Goal: Task Accomplishment & Management: Complete application form

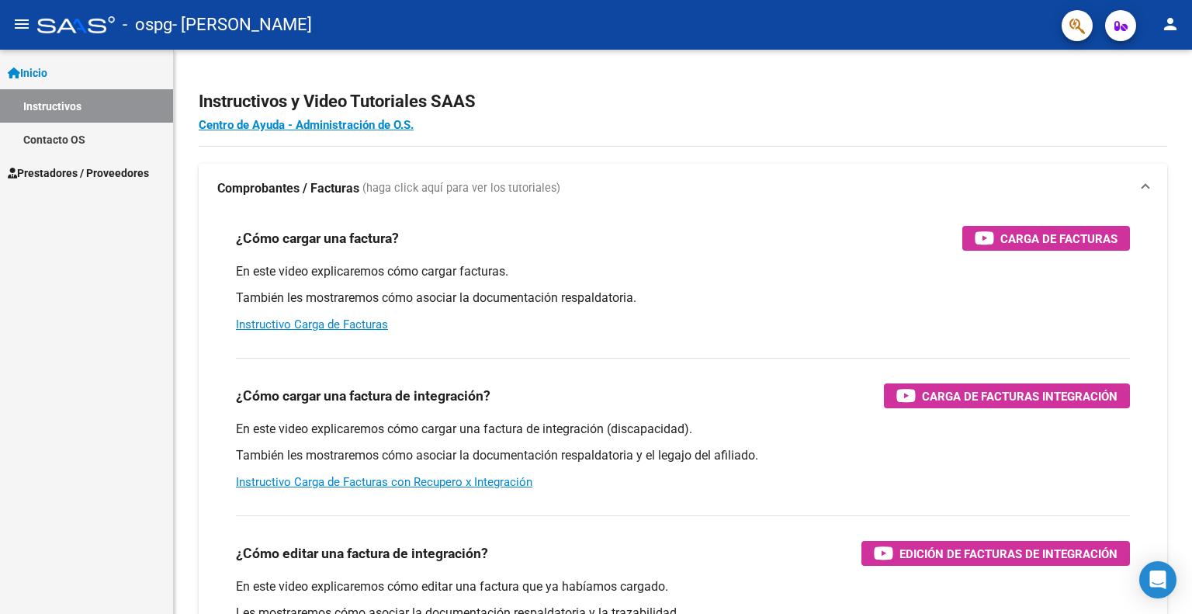
click at [81, 176] on span "Prestadores / Proveedores" at bounding box center [78, 173] width 141 height 17
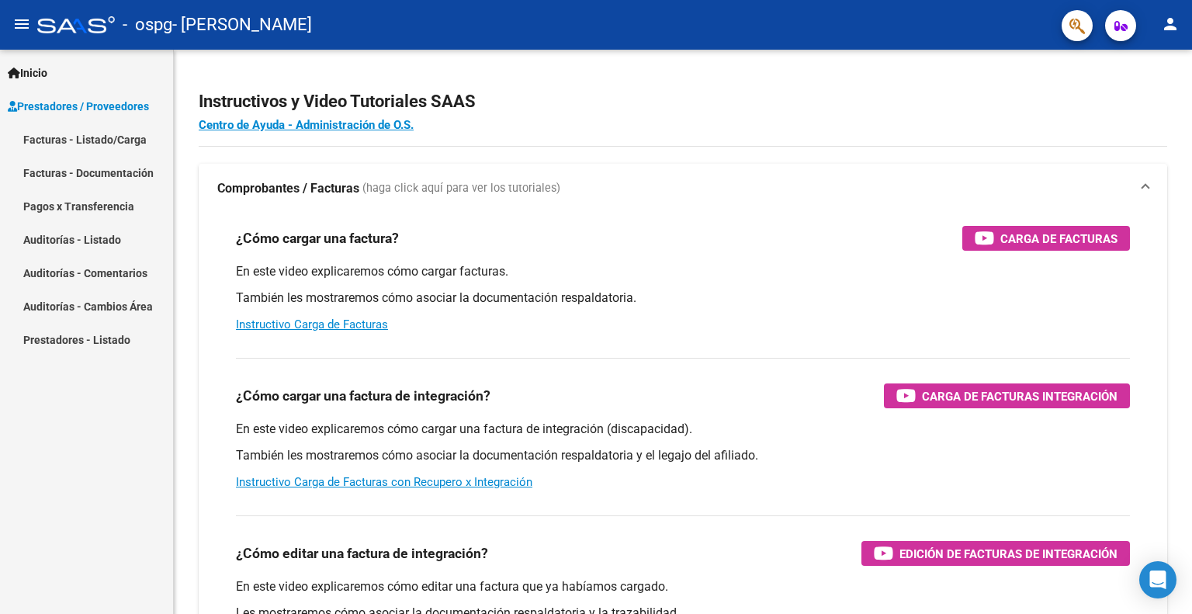
click at [95, 130] on link "Facturas - Listado/Carga" at bounding box center [86, 139] width 173 height 33
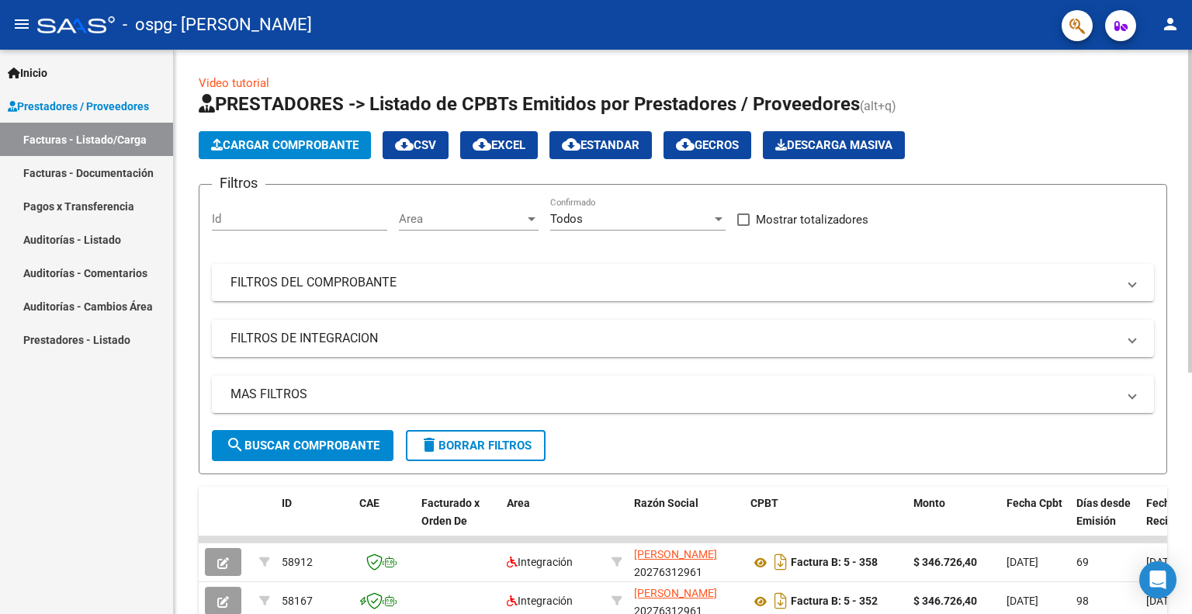
click at [281, 147] on span "Cargar Comprobante" at bounding box center [284, 145] width 147 height 14
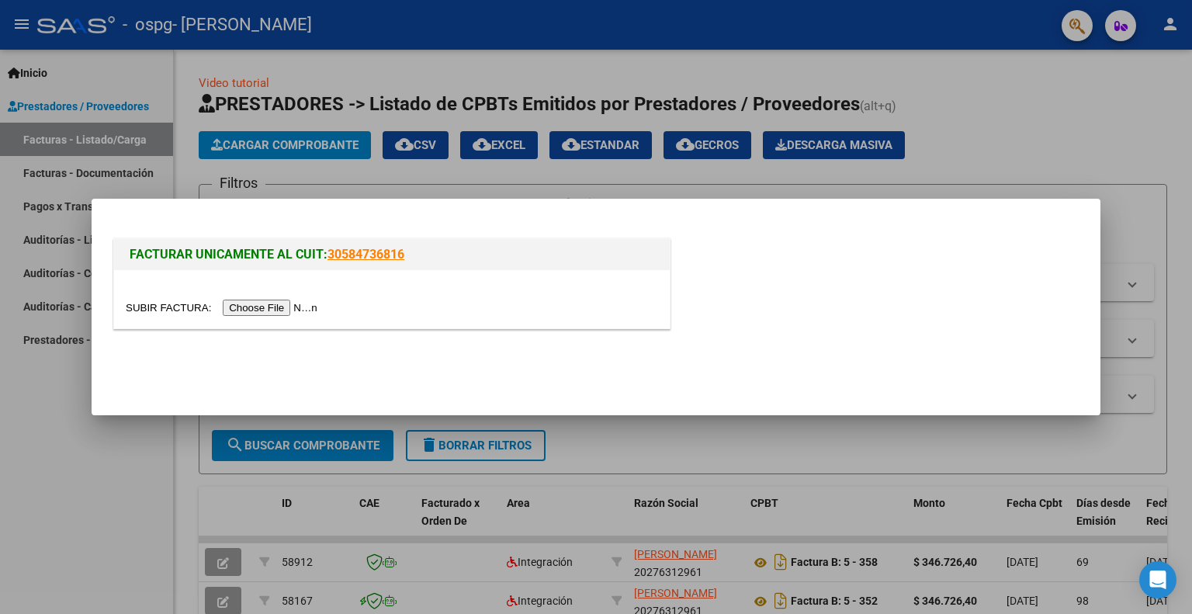
click at [512, 142] on div at bounding box center [596, 307] width 1192 height 614
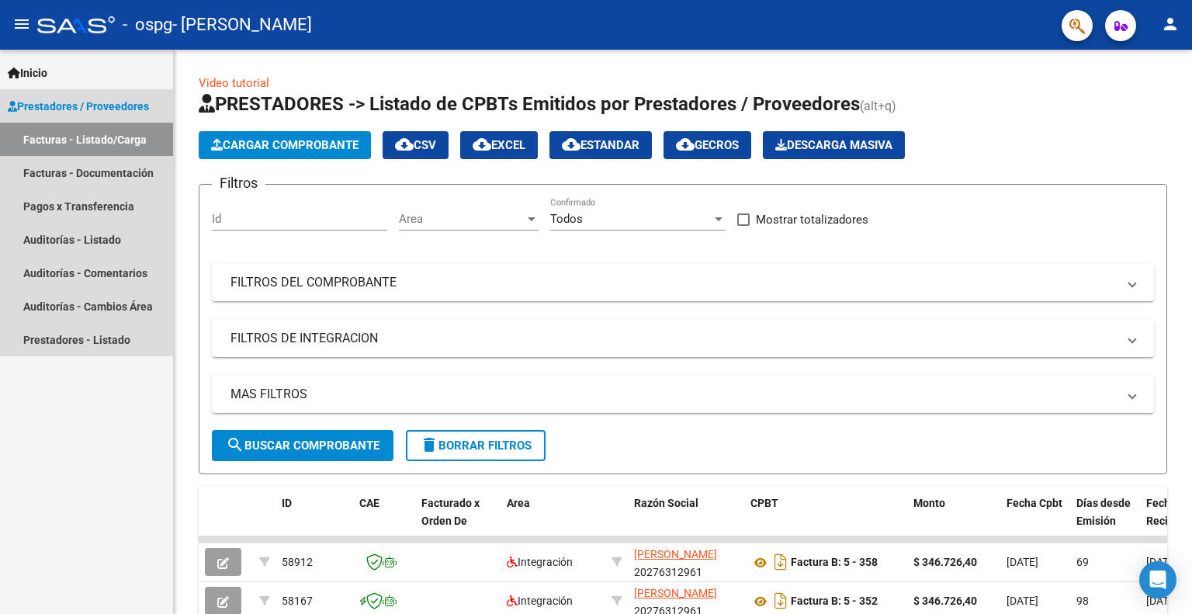
click at [105, 142] on link "Facturas - Listado/Carga" at bounding box center [86, 139] width 173 height 33
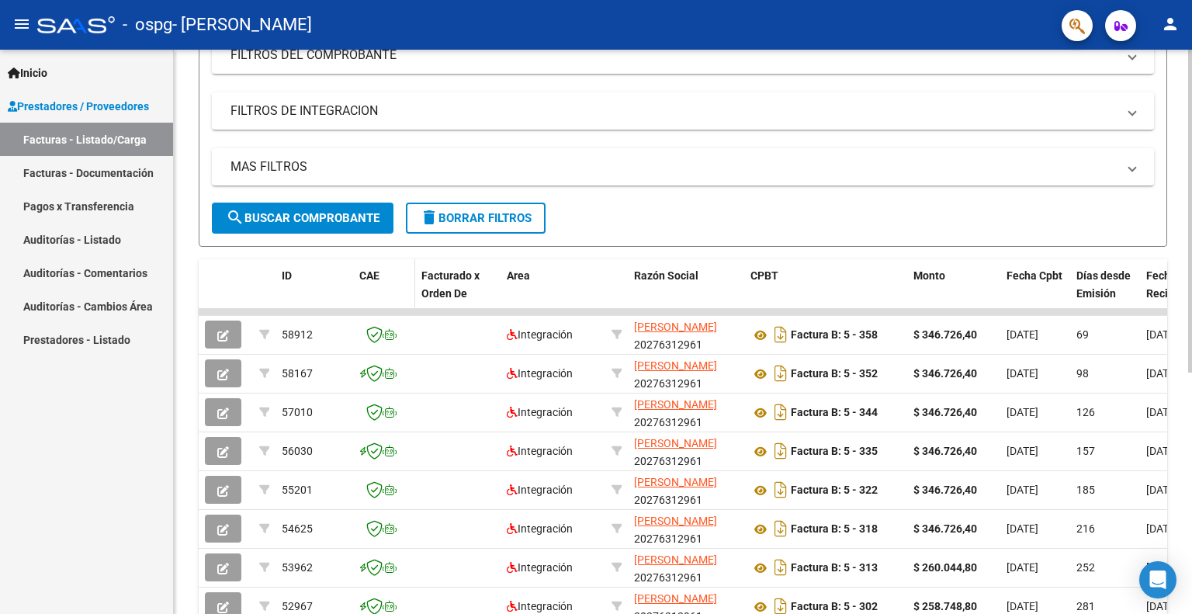
scroll to position [233, 0]
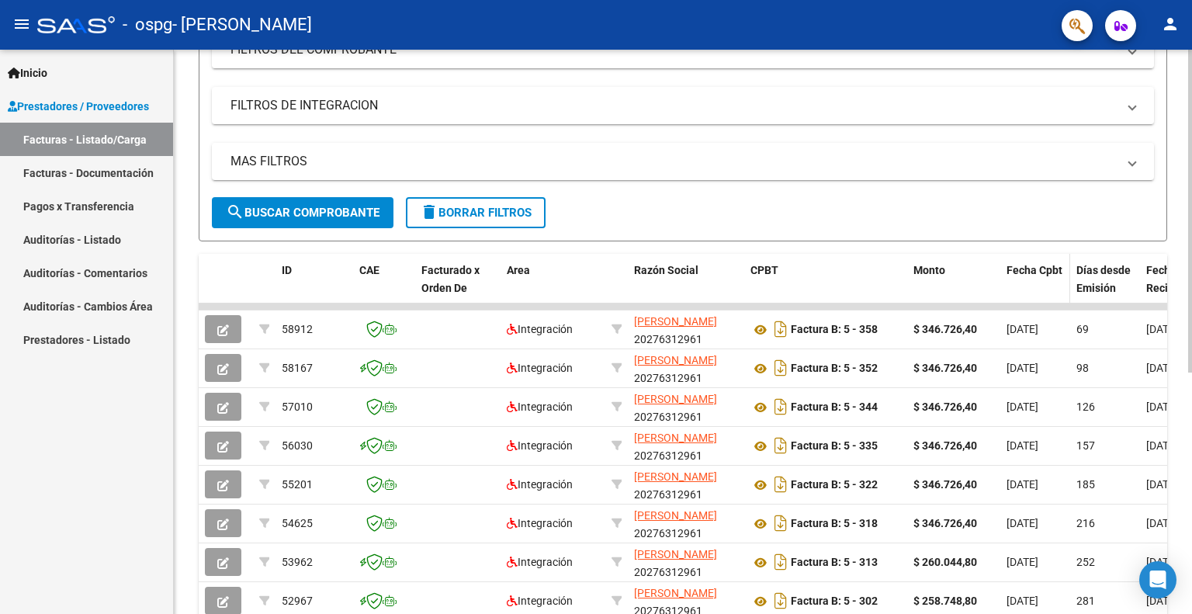
drag, startPoint x: 1112, startPoint y: 305, endPoint x: 1008, endPoint y: 294, distance: 103.8
click at [1177, 293] on div "Video tutorial PRESTADORES -> Listado de CPBTs Emitidos por Prestadores / Prove…" at bounding box center [683, 305] width 1018 height 976
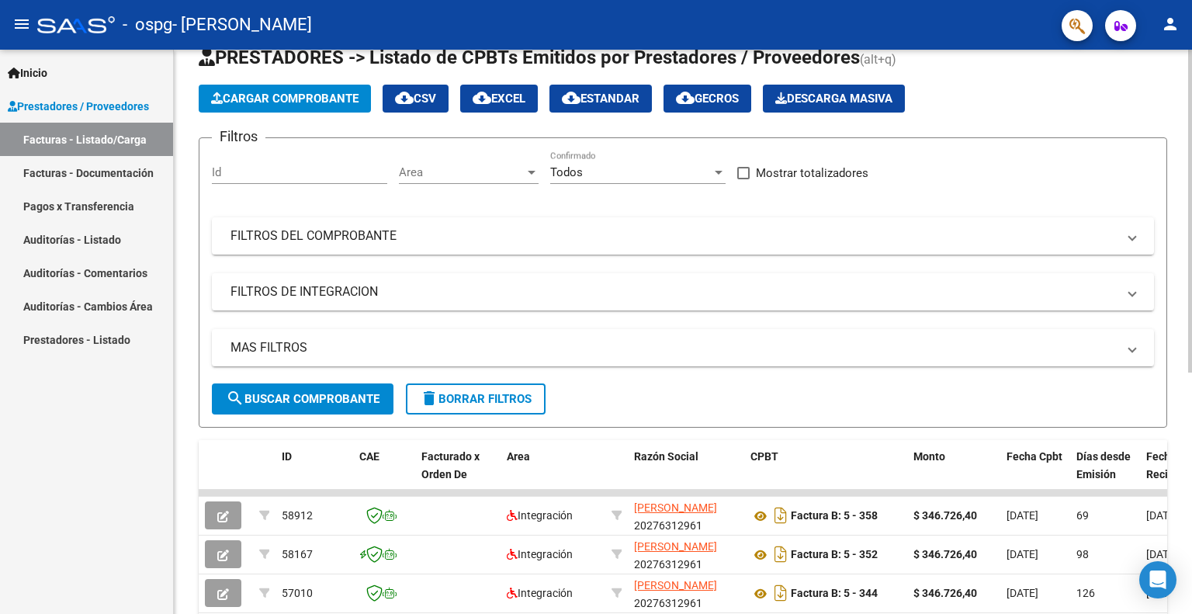
scroll to position [0, 0]
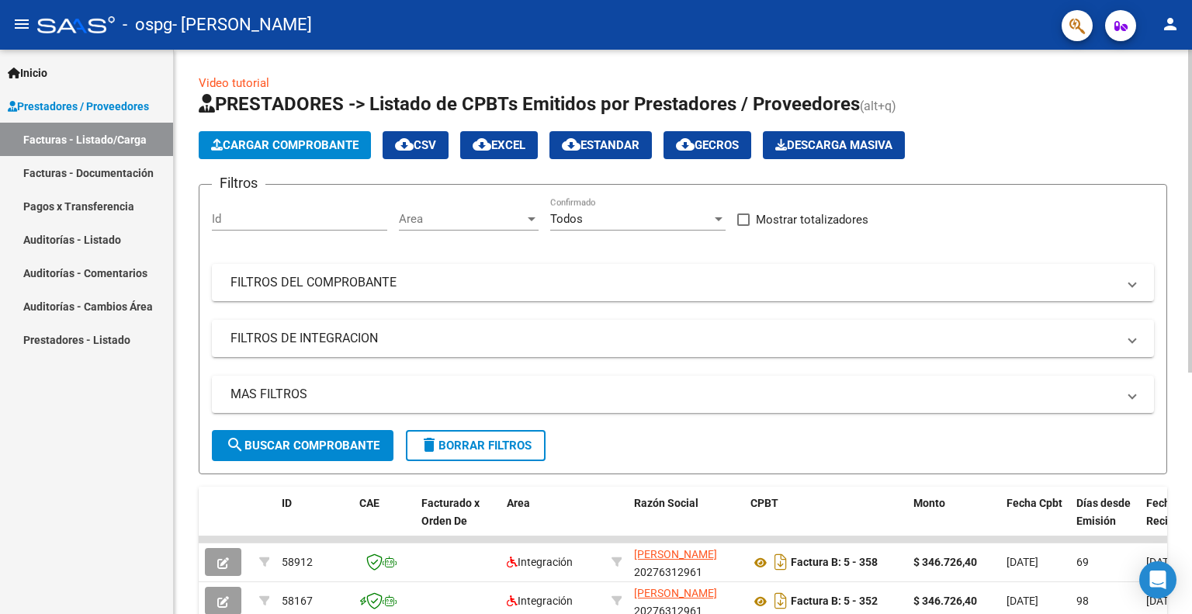
click at [246, 153] on button "Cargar Comprobante" at bounding box center [285, 145] width 172 height 28
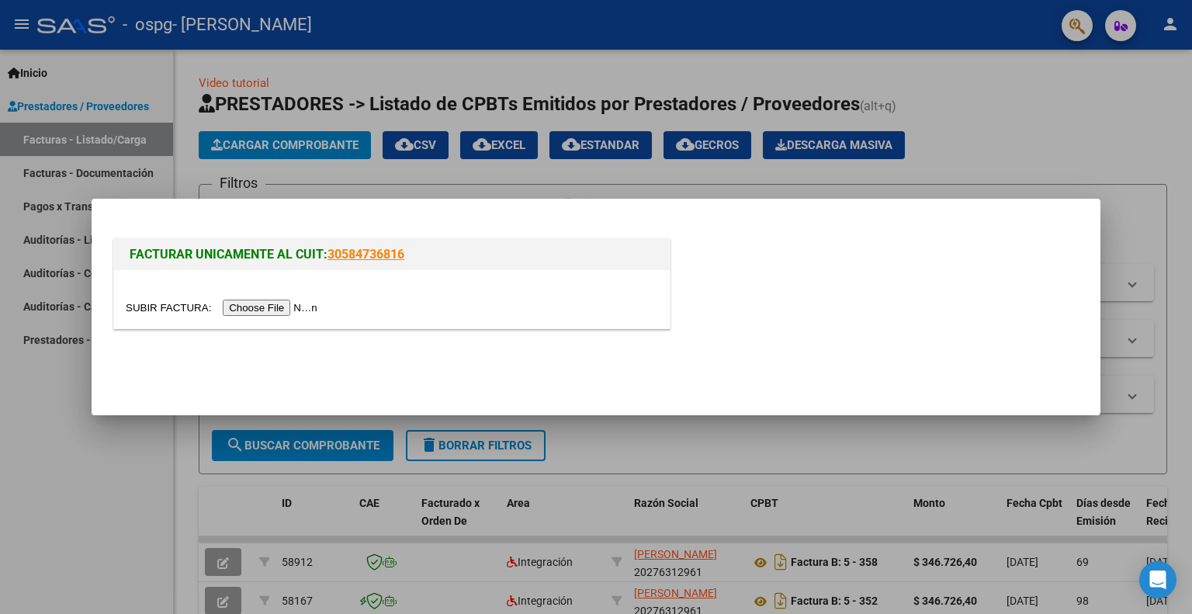
click at [264, 312] on input "file" at bounding box center [224, 308] width 196 height 16
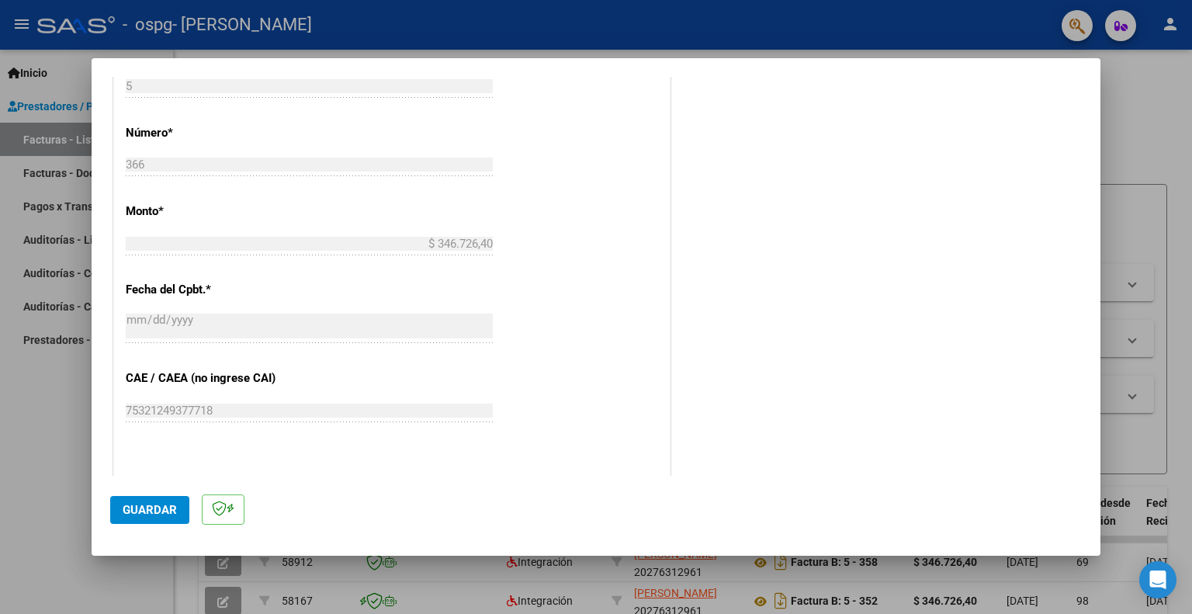
scroll to position [854, 0]
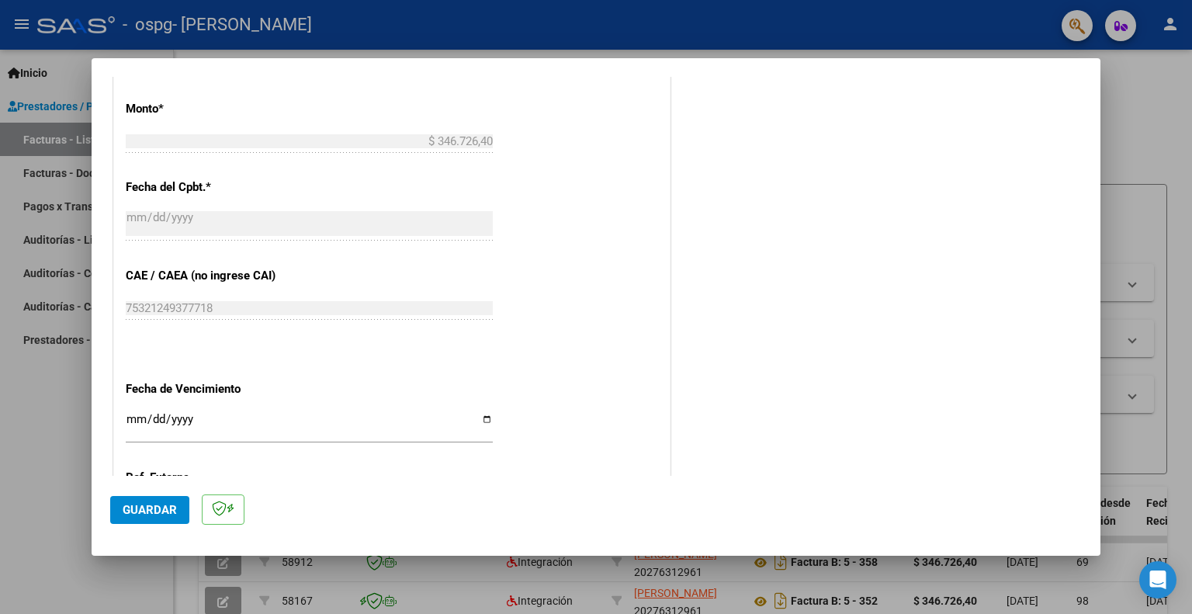
click at [141, 429] on input "Ingresar la fecha" at bounding box center [309, 425] width 367 height 25
type input "[DATE]"
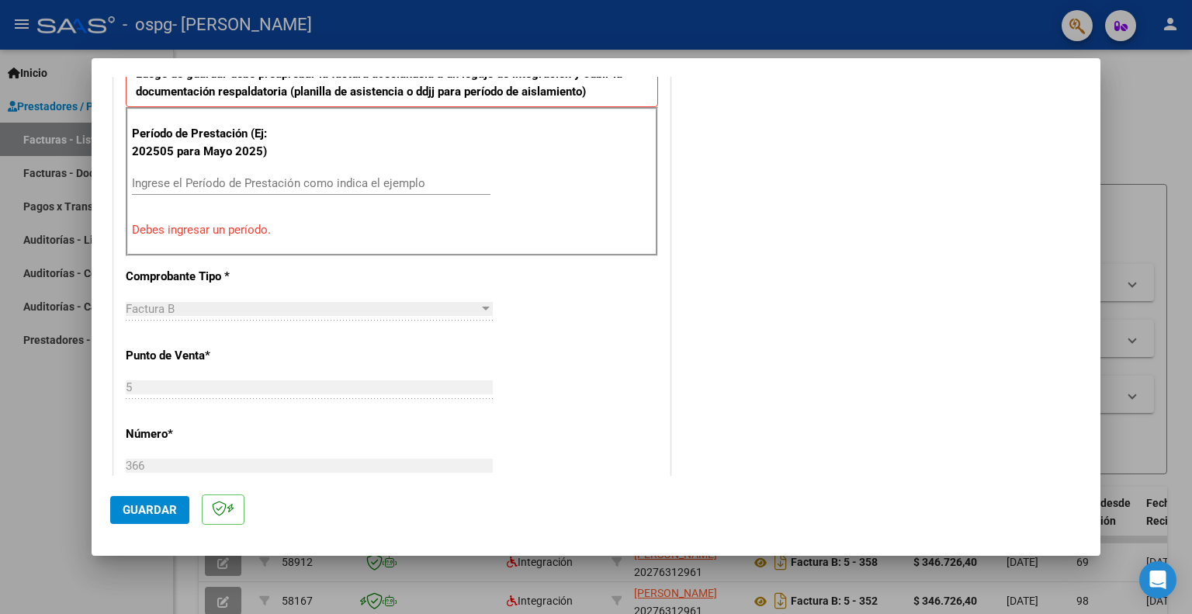
scroll to position [385, 0]
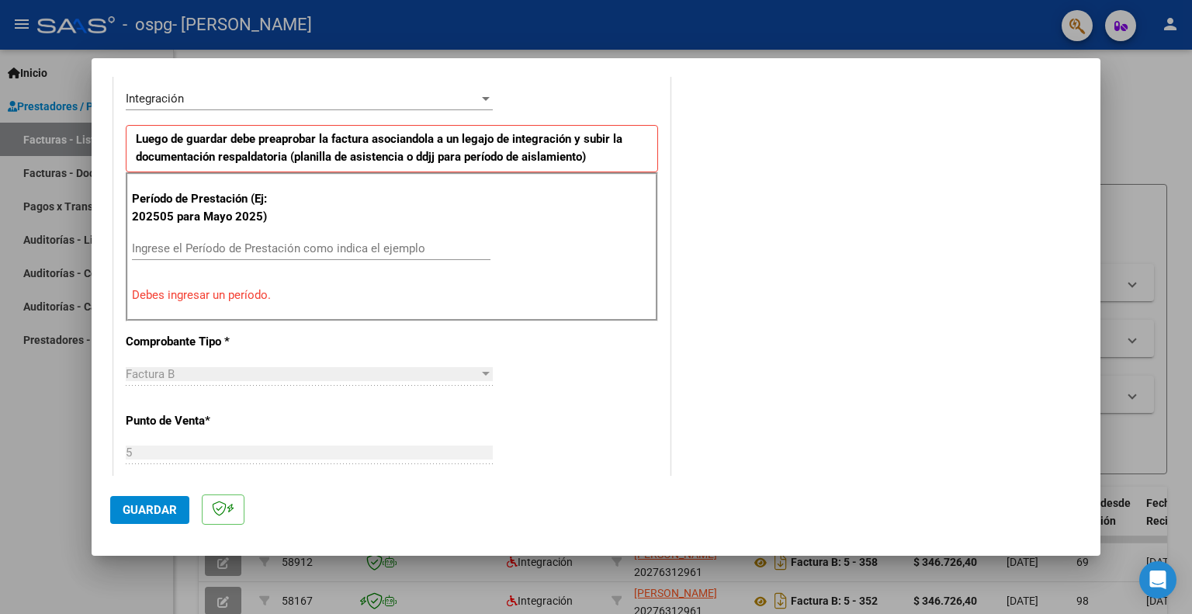
click at [196, 248] on input "Ingrese el Período de Prestación como indica el ejemplo" at bounding box center [311, 248] width 359 height 14
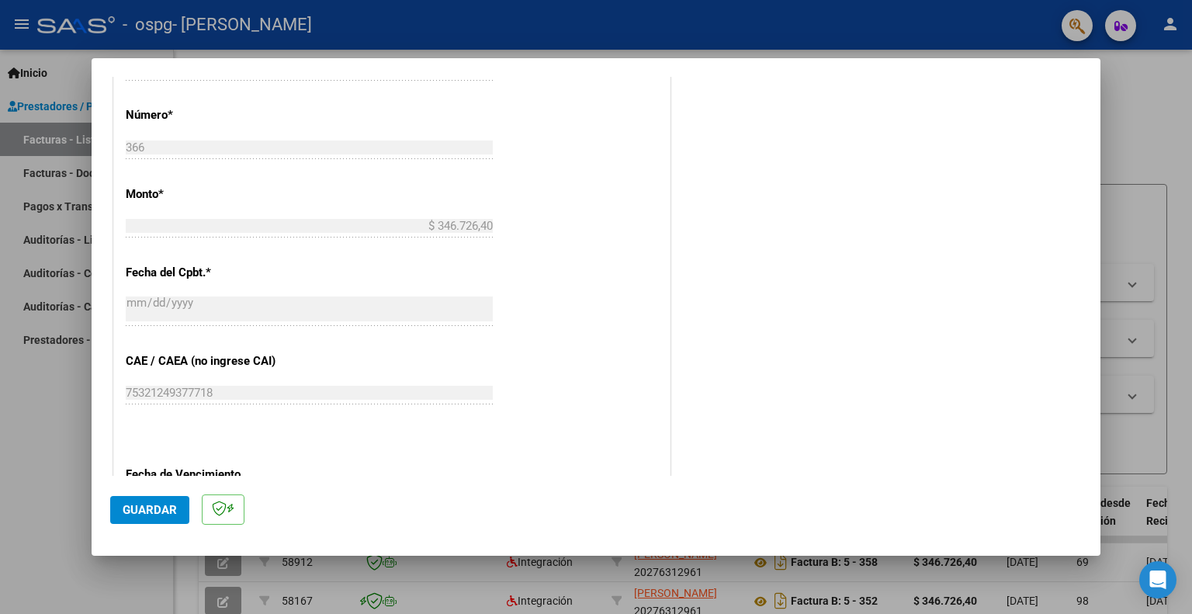
scroll to position [773, 0]
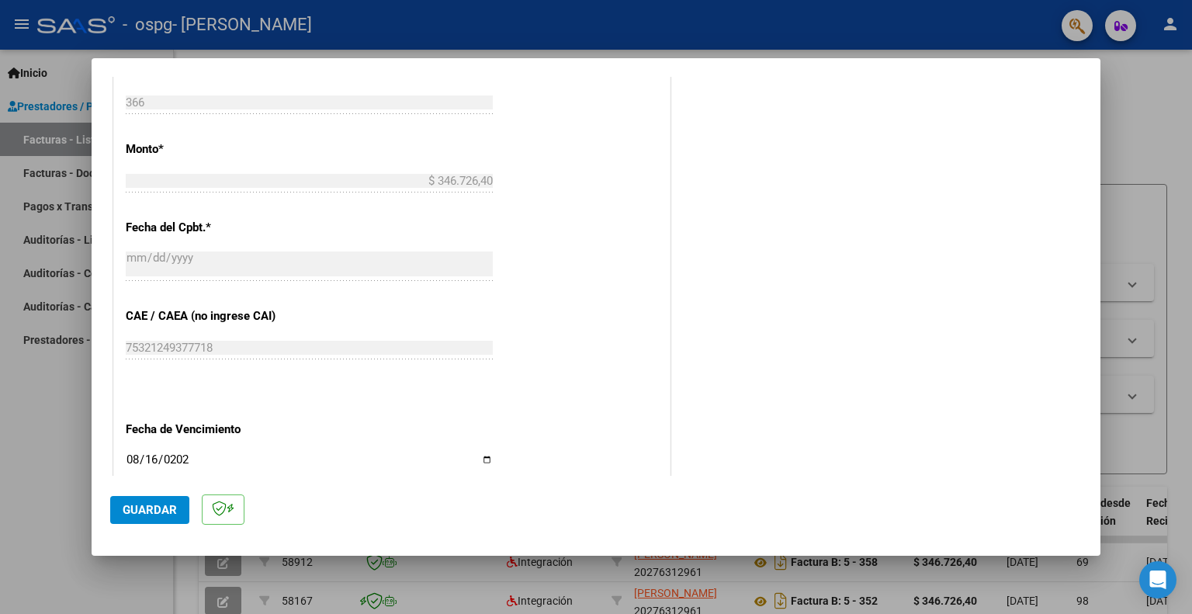
type input "202507"
click at [150, 512] on span "Guardar" at bounding box center [150, 510] width 54 height 14
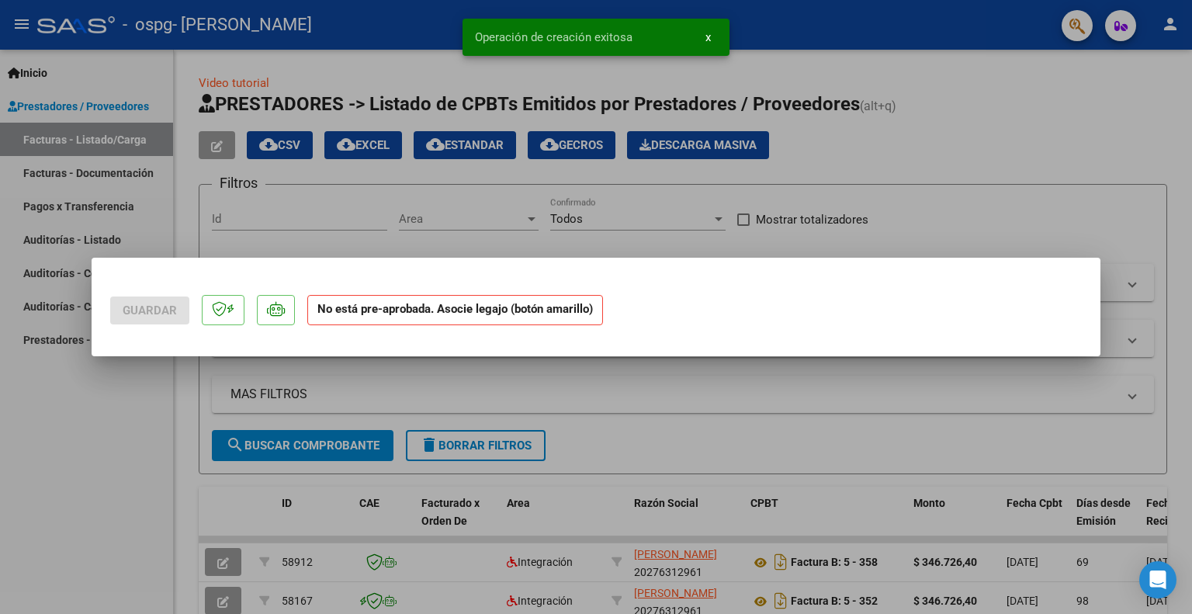
scroll to position [0, 0]
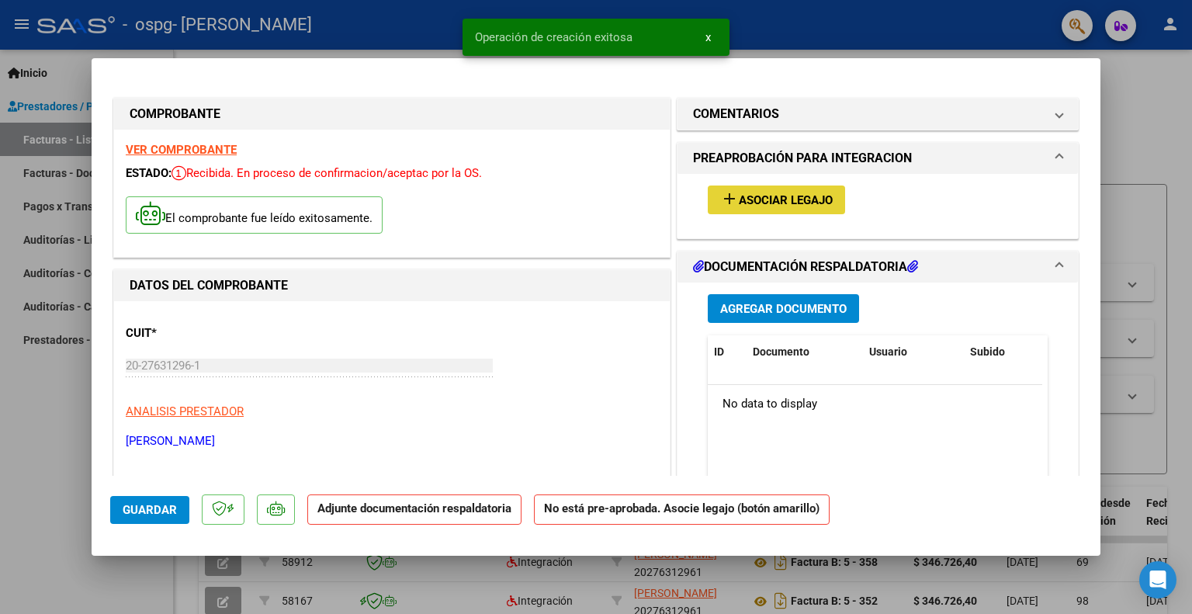
click at [772, 198] on span "Asociar Legajo" at bounding box center [786, 200] width 94 height 14
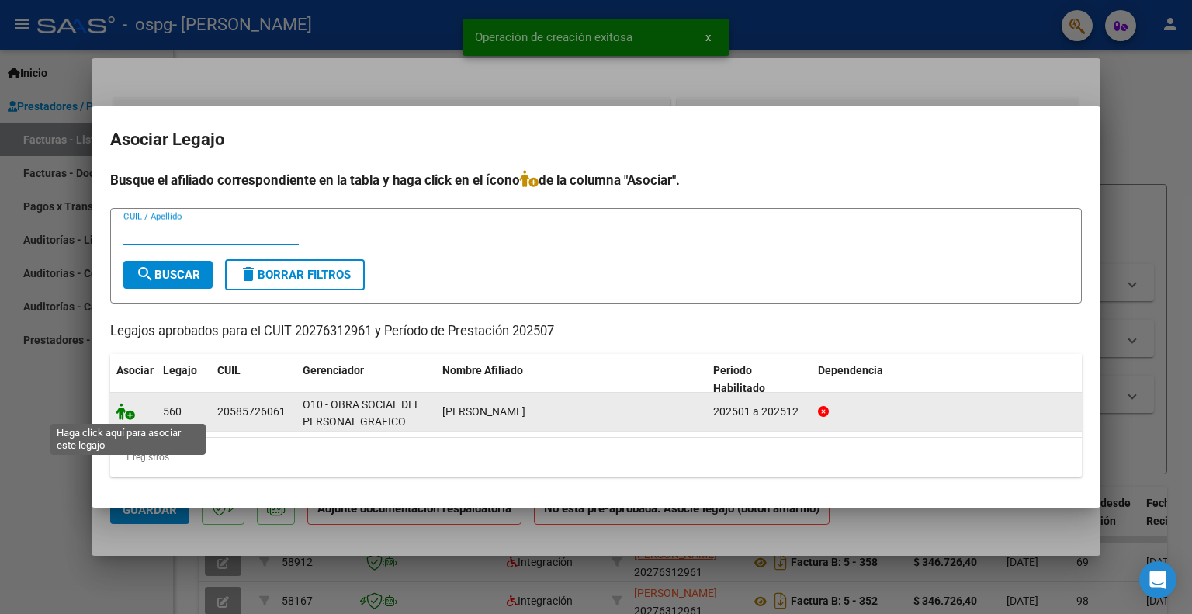
click at [128, 415] on icon at bounding box center [125, 411] width 19 height 17
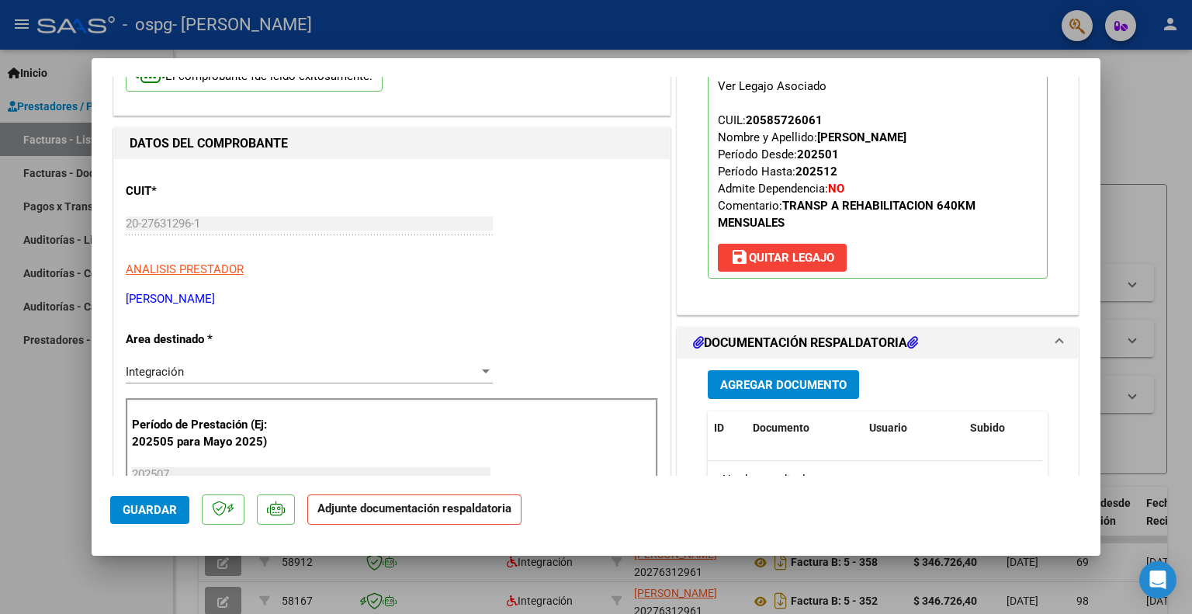
scroll to position [233, 0]
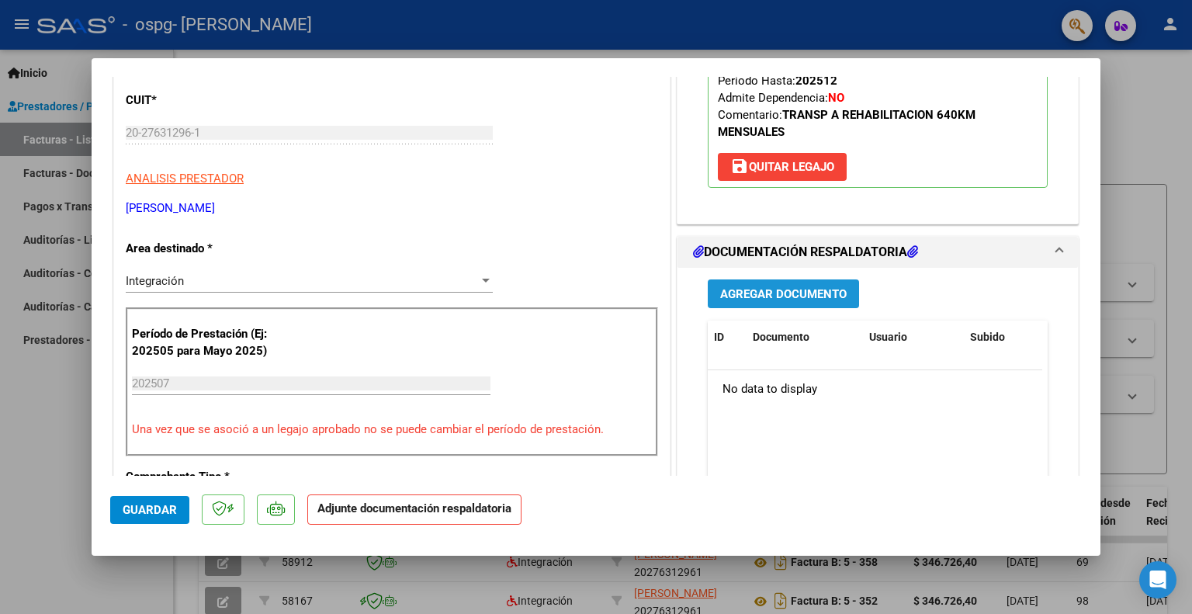
click at [813, 301] on button "Agregar Documento" at bounding box center [783, 293] width 151 height 29
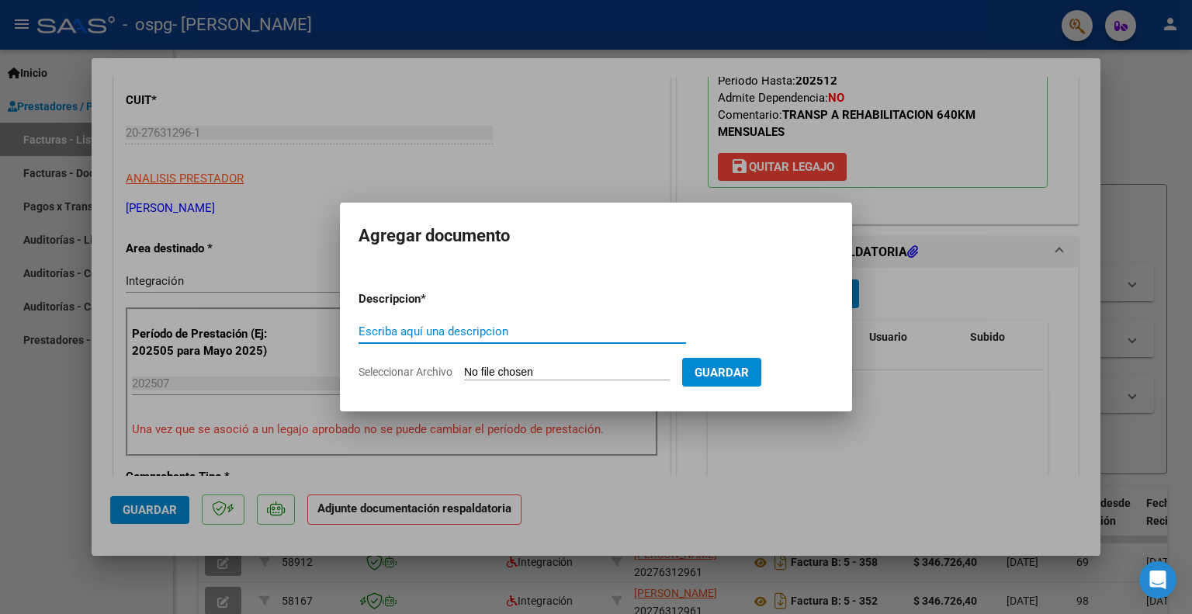
click at [401, 323] on div "Escriba aquí una descripcion" at bounding box center [523, 331] width 328 height 23
click at [398, 331] on input "Escriba aquí una descripcion" at bounding box center [523, 331] width 328 height 14
type input "planilla asistencia"
click at [531, 384] on form "Descripcion * planilla asistencia Escriba aquí una descripcion Seleccionar Arch…" at bounding box center [596, 335] width 475 height 113
click at [527, 376] on input "Seleccionar Archivo" at bounding box center [567, 373] width 206 height 15
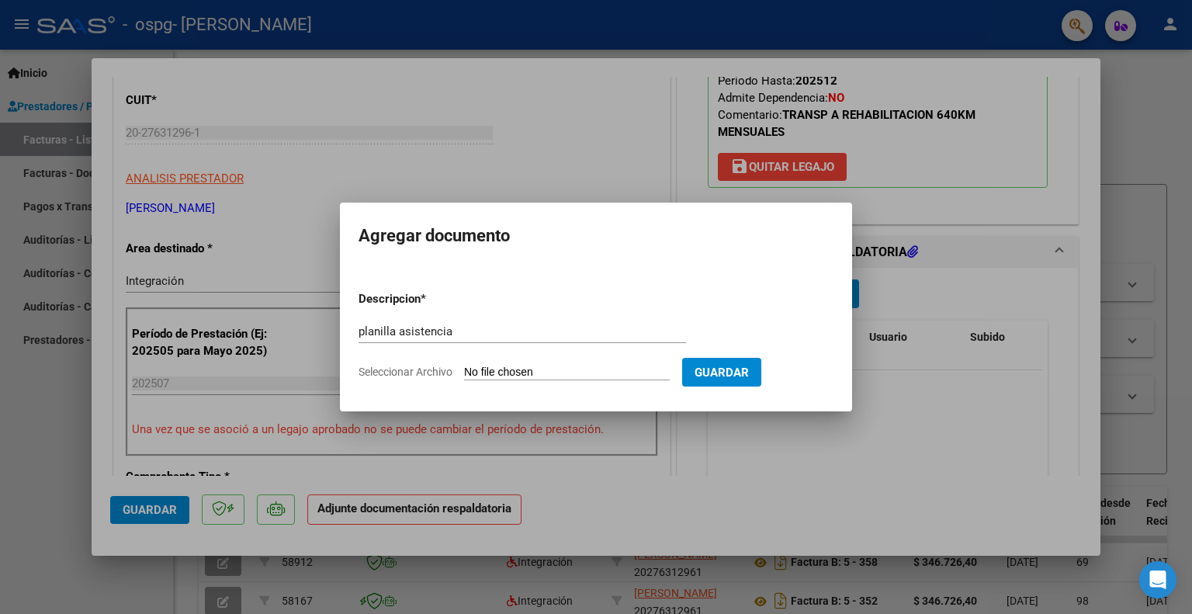
type input "C:\fakepath\ospg.pdf"
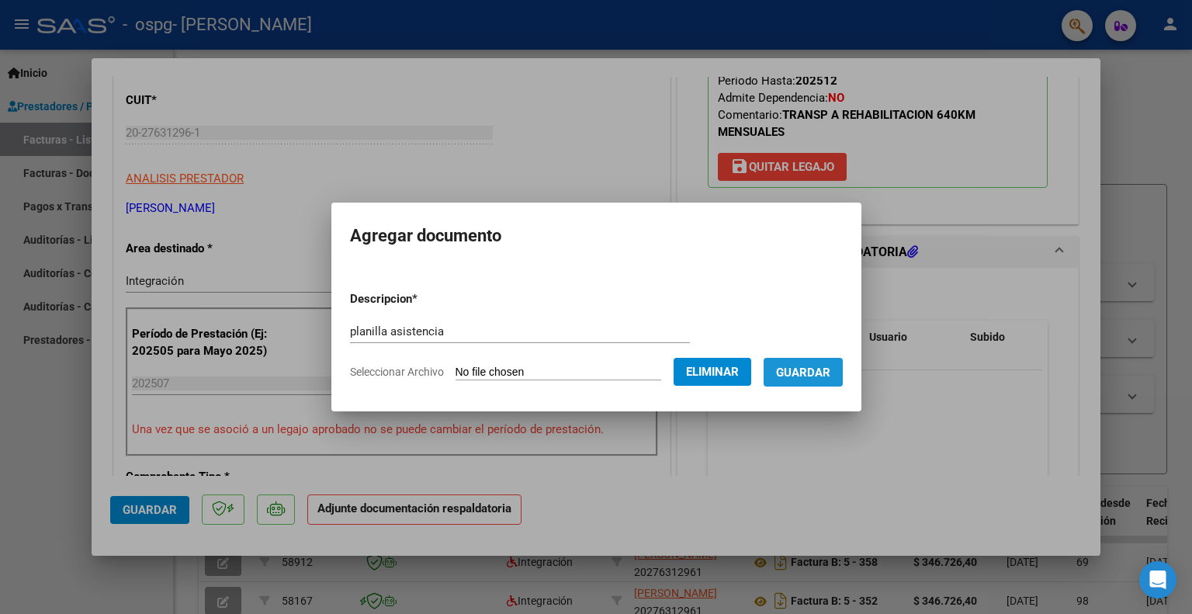
click at [827, 369] on span "Guardar" at bounding box center [803, 373] width 54 height 14
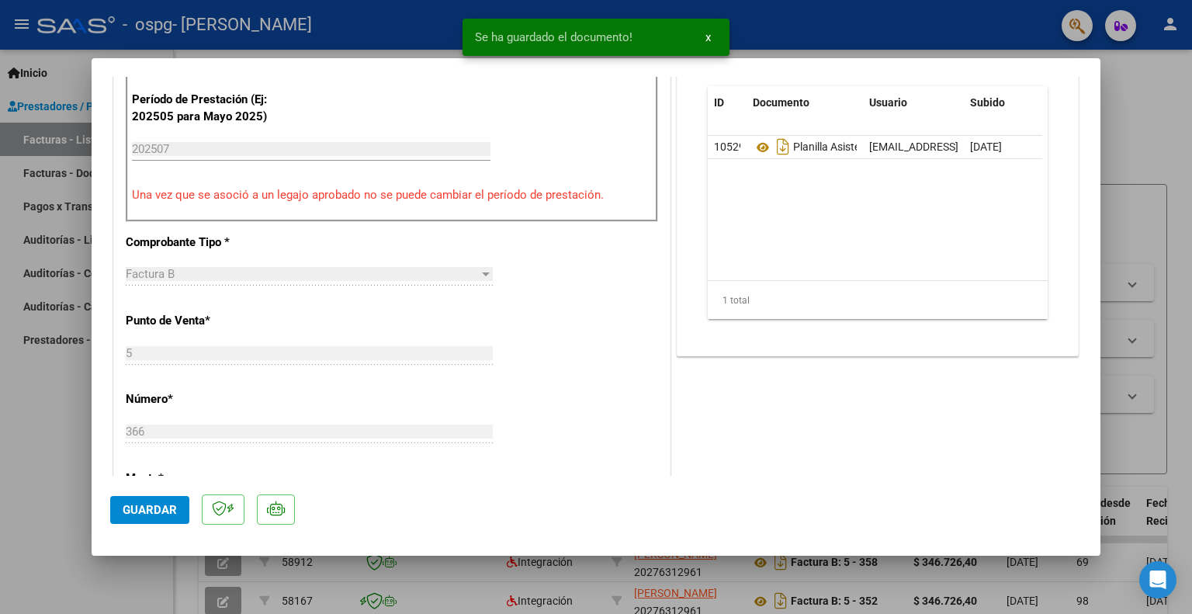
scroll to position [543, 0]
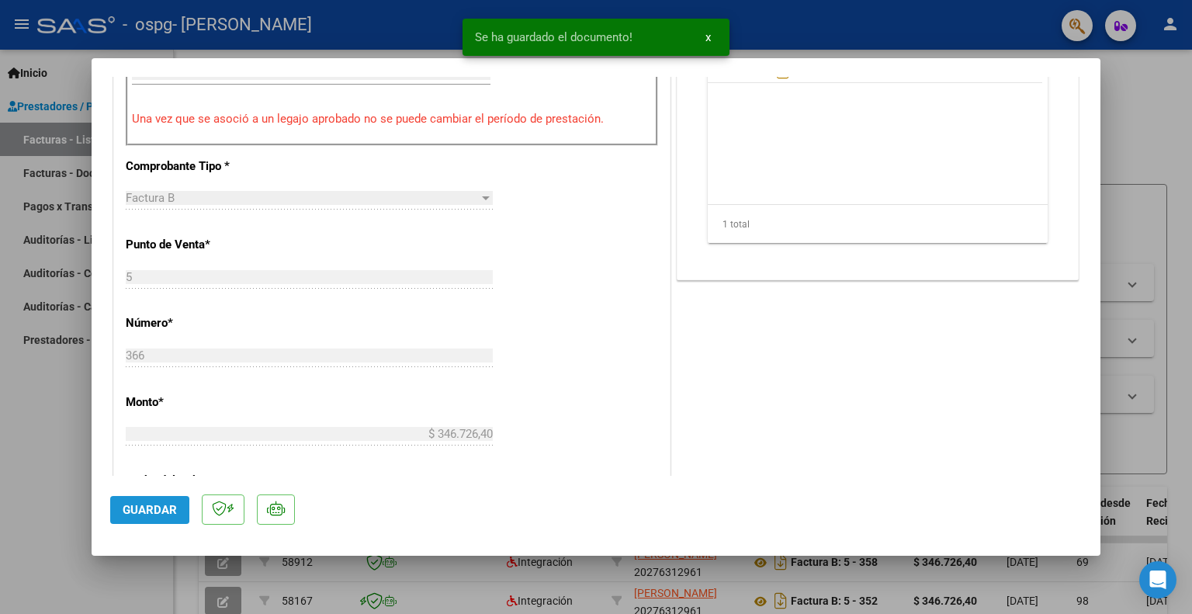
click at [137, 508] on span "Guardar" at bounding box center [150, 510] width 54 height 14
click at [130, 505] on span "Guardar" at bounding box center [150, 510] width 54 height 14
click at [40, 464] on div at bounding box center [596, 307] width 1192 height 614
type input "$ 0,00"
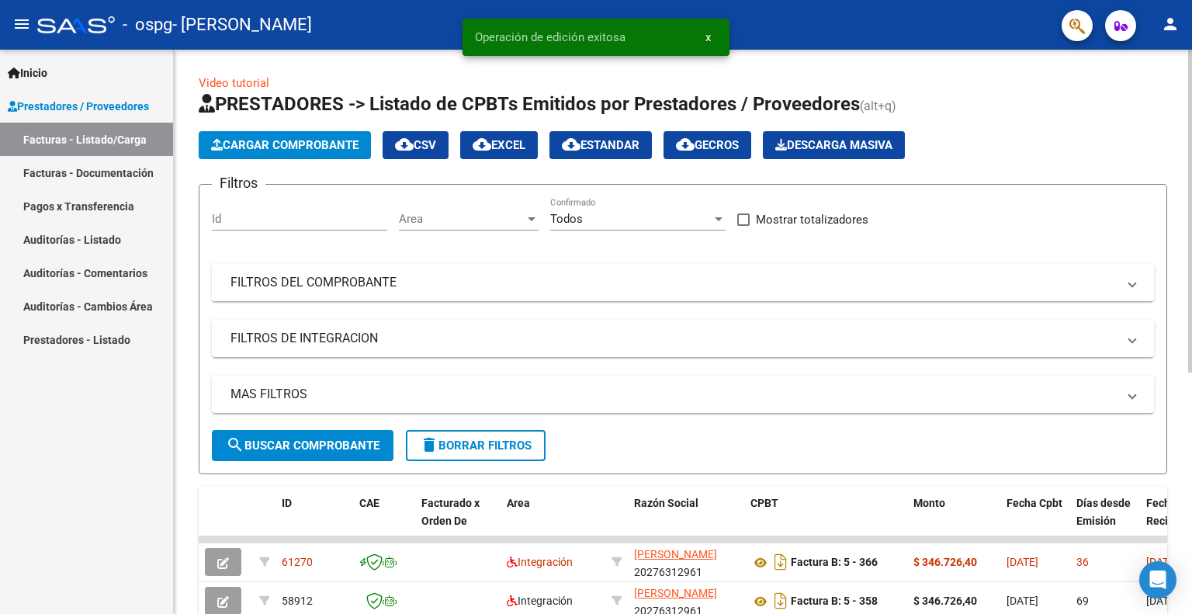
click at [264, 143] on span "Cargar Comprobante" at bounding box center [284, 145] width 147 height 14
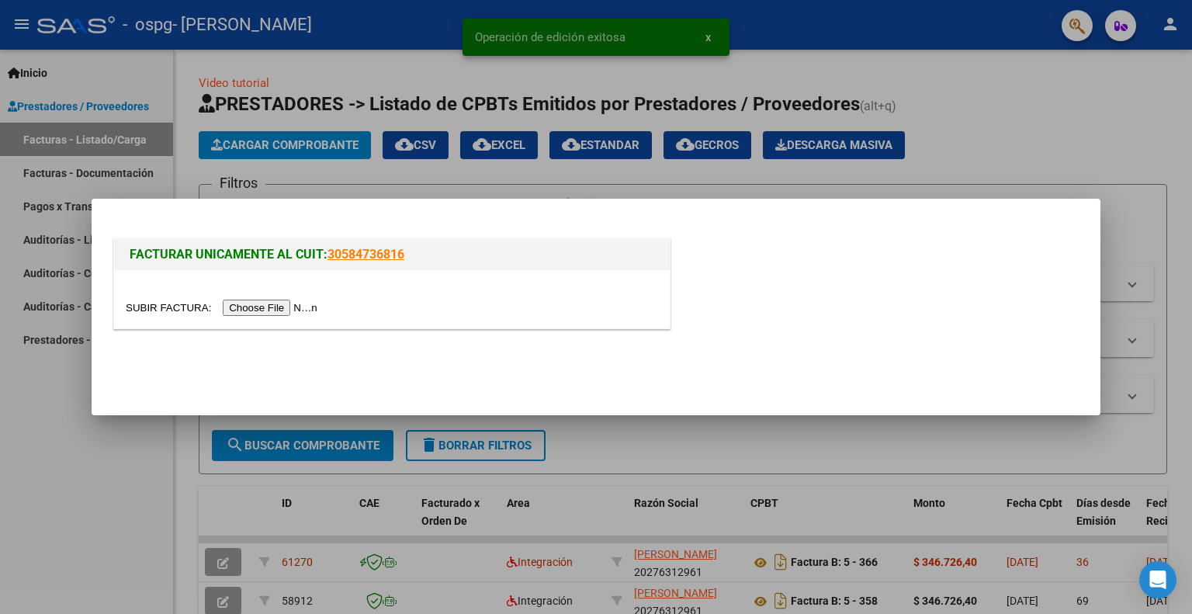
click at [278, 318] on div at bounding box center [392, 299] width 556 height 58
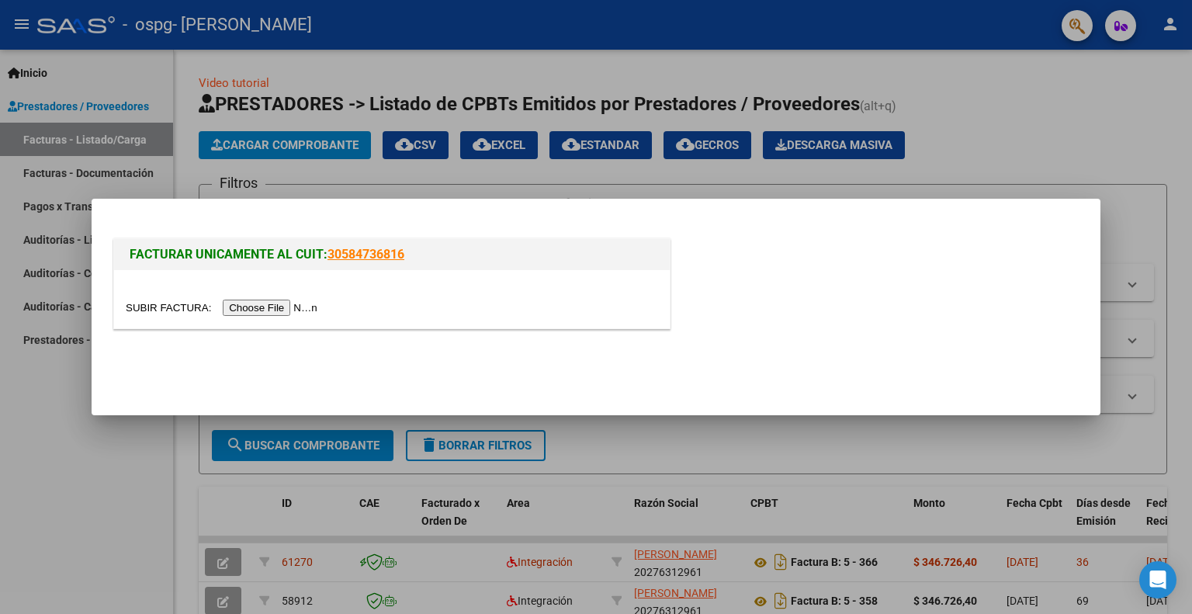
click at [270, 305] on input "file" at bounding box center [224, 308] width 196 height 16
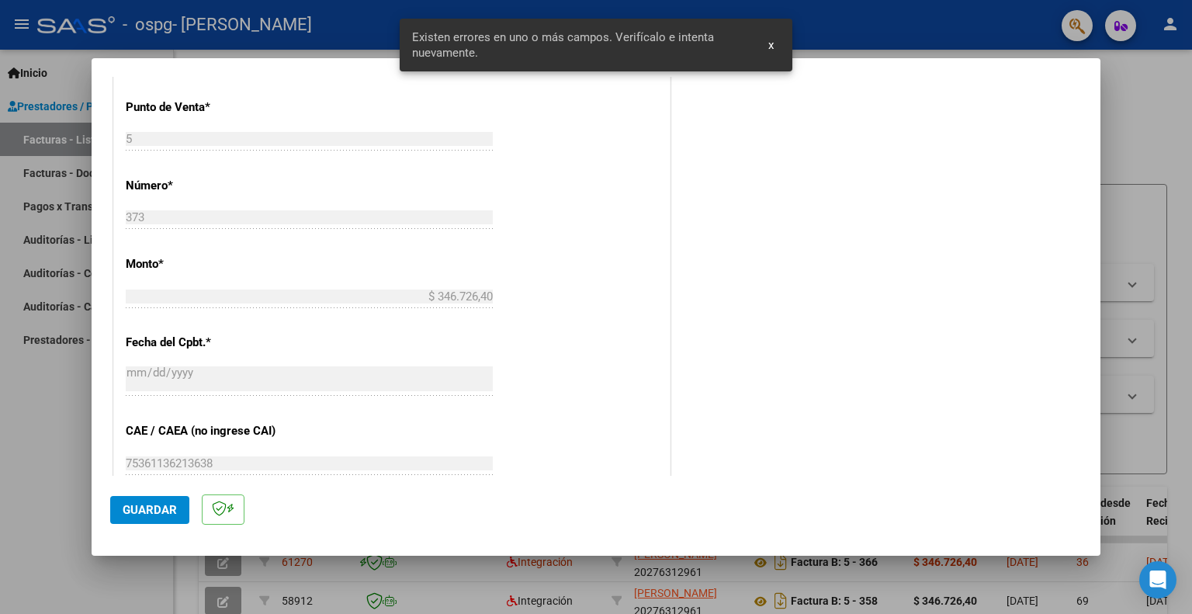
scroll to position [854, 0]
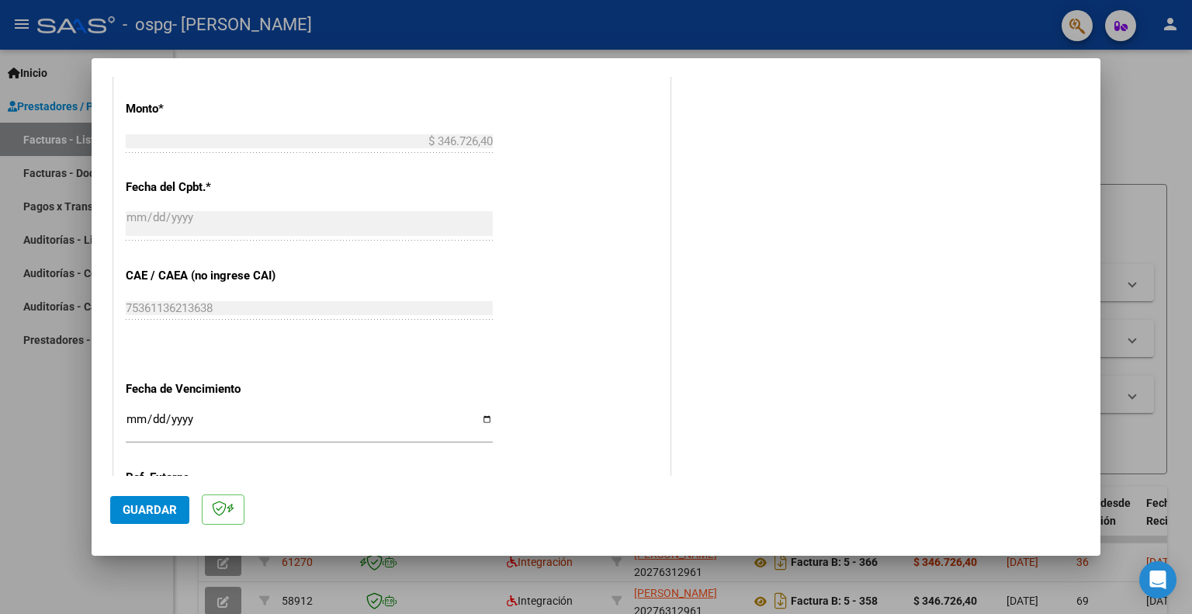
click at [130, 421] on input "Ingresar la fecha" at bounding box center [309, 425] width 367 height 25
type input "[DATE]"
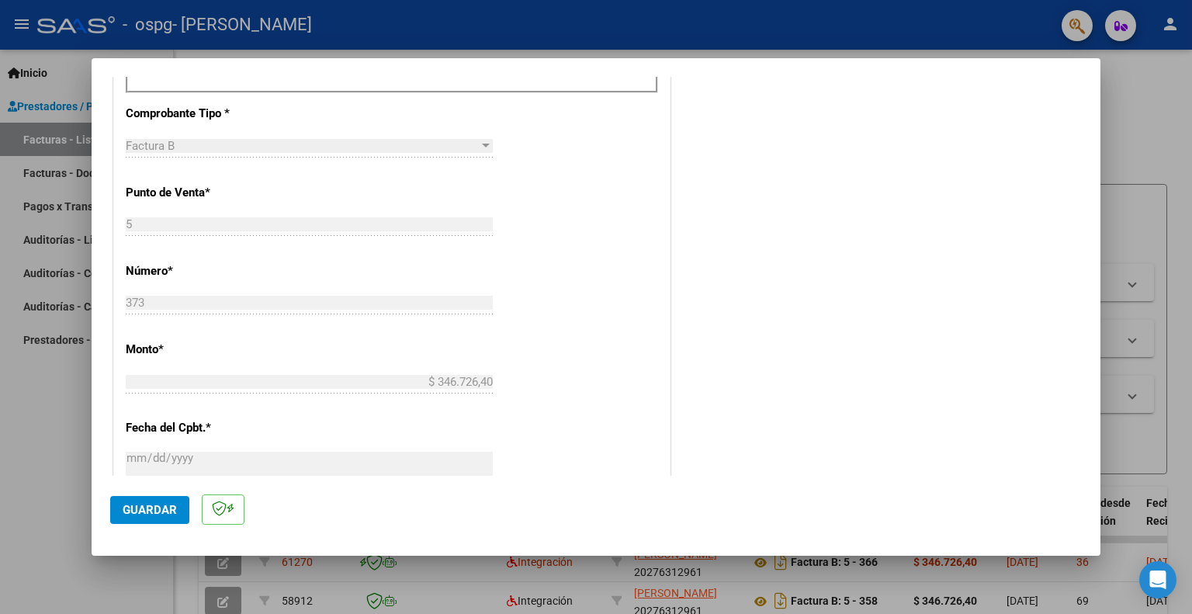
scroll to position [385, 0]
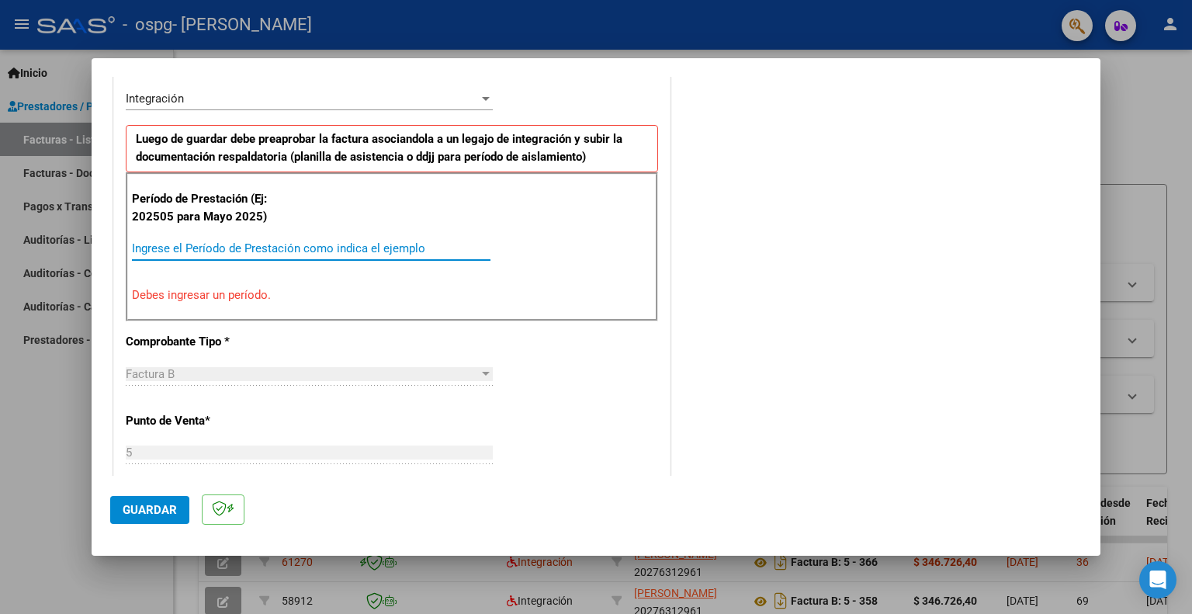
click at [172, 247] on input "Ingrese el Período de Prestación como indica el ejemplo" at bounding box center [311, 248] width 359 height 14
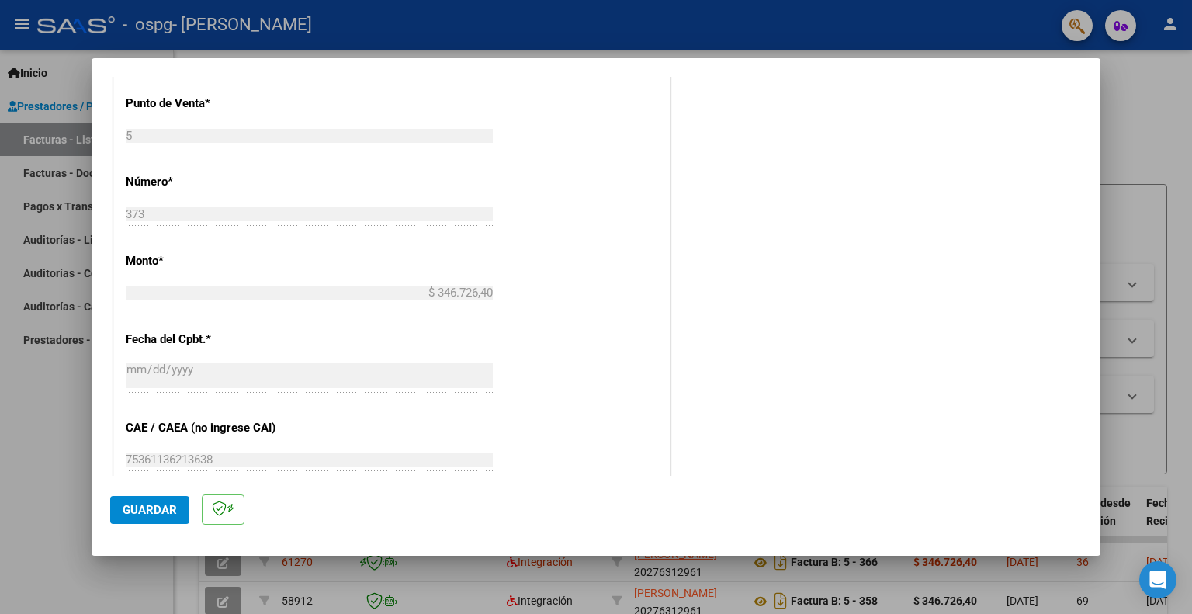
scroll to position [696, 0]
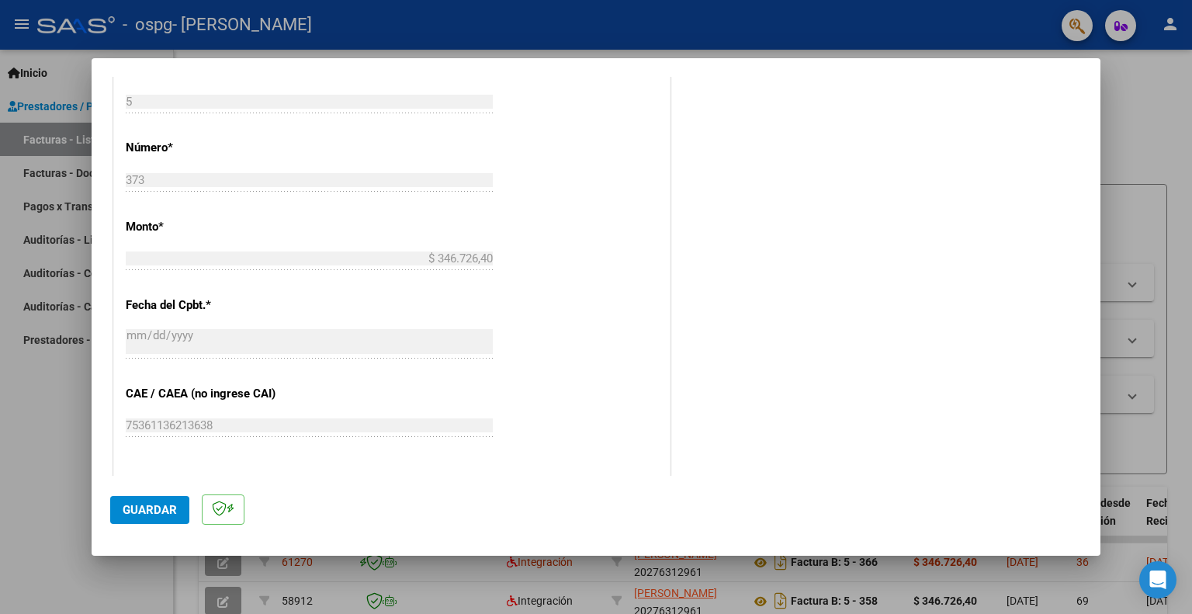
type input "202508"
click at [159, 505] on span "Guardar" at bounding box center [150, 510] width 54 height 14
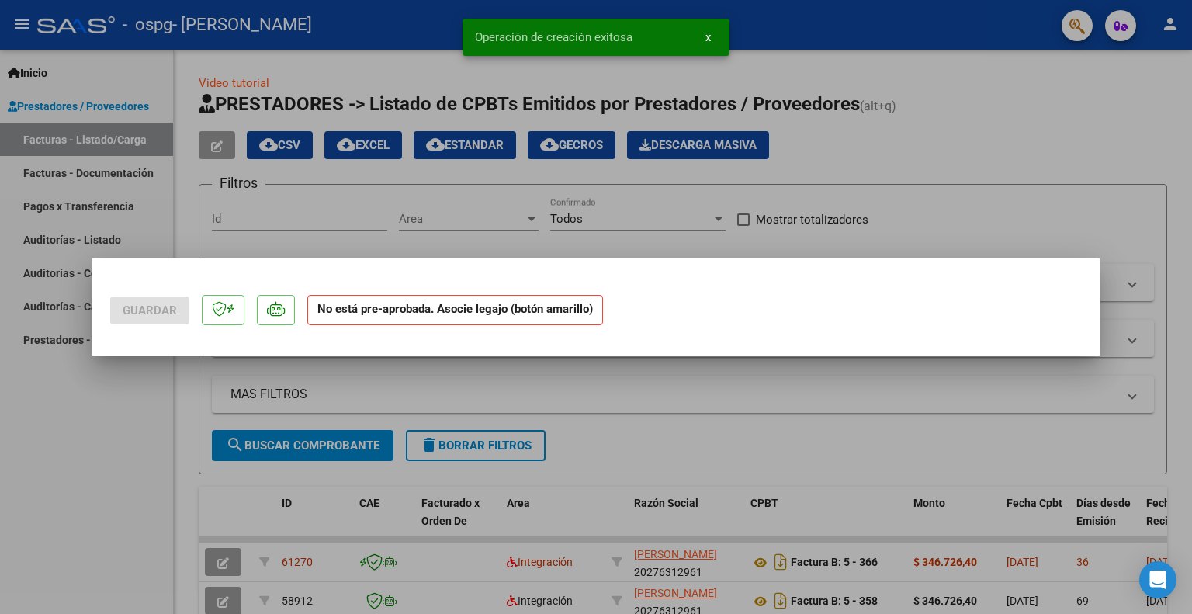
scroll to position [0, 0]
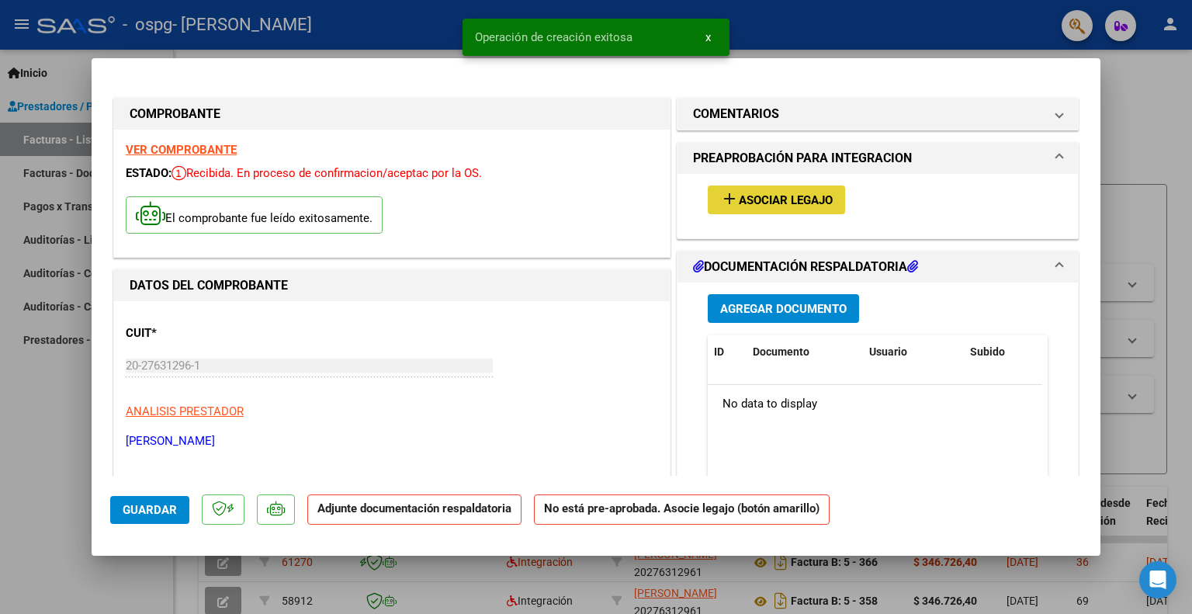
click at [782, 196] on span "Asociar Legajo" at bounding box center [786, 200] width 94 height 14
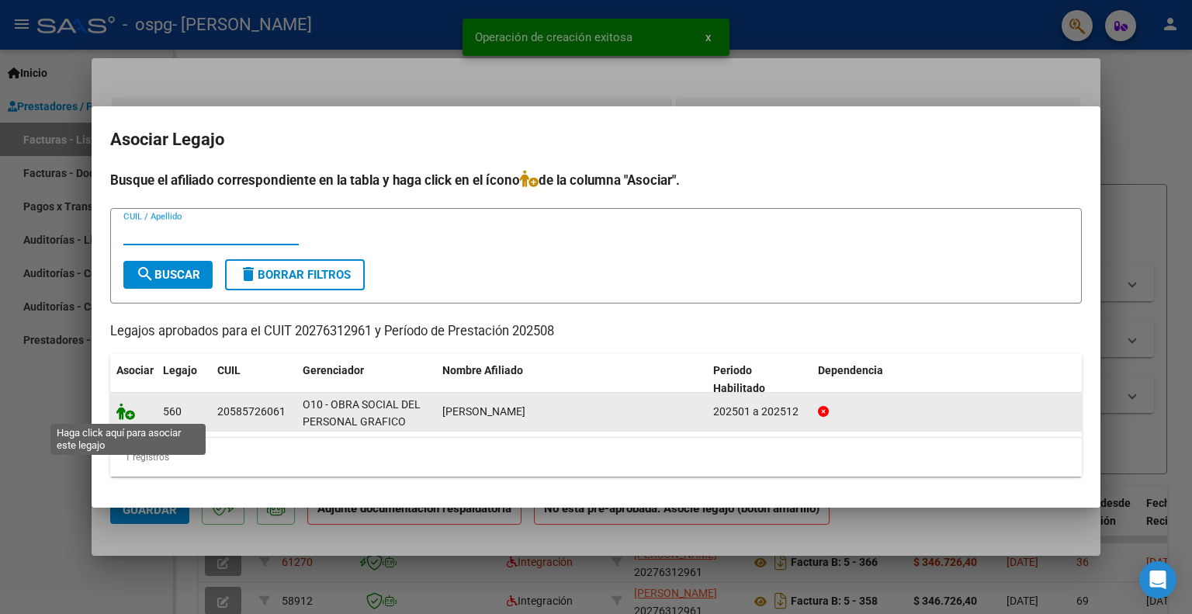
click at [130, 409] on icon at bounding box center [125, 411] width 19 height 17
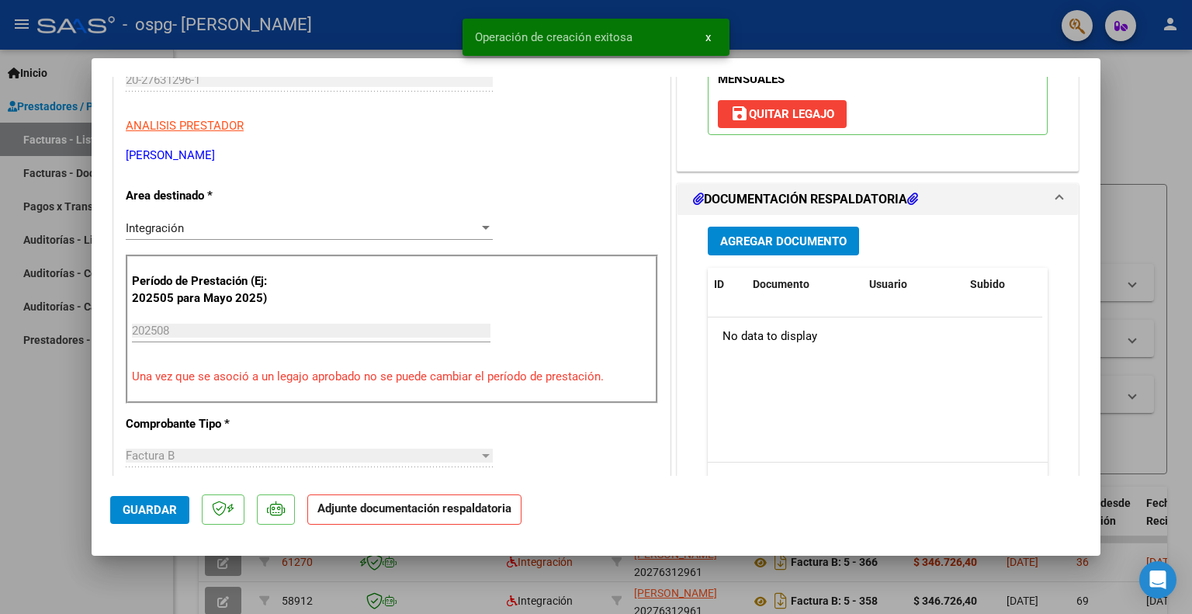
scroll to position [310, 0]
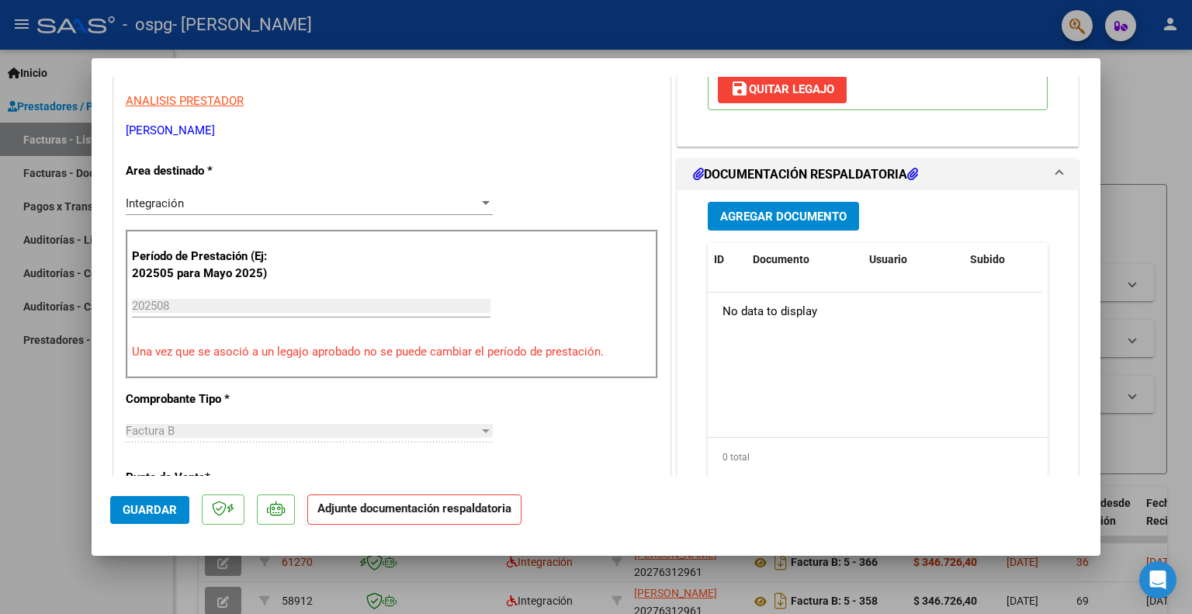
click at [768, 213] on span "Agregar Documento" at bounding box center [783, 217] width 127 height 14
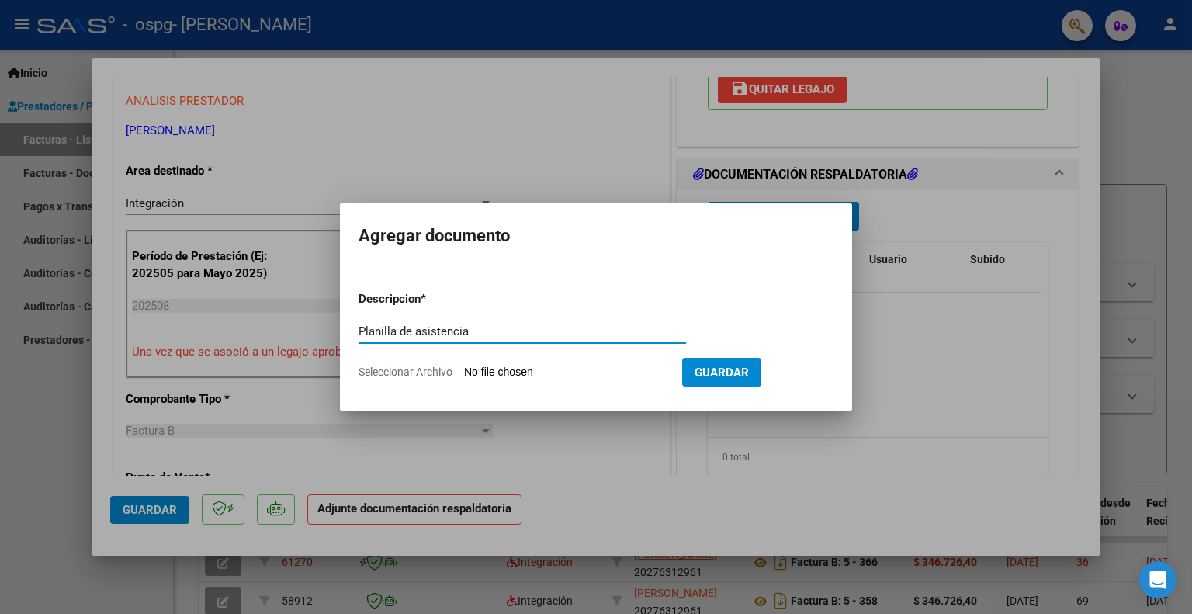
type input "Planilla de asistencia"
click at [491, 374] on input "Seleccionar Archivo" at bounding box center [567, 373] width 206 height 15
type input "C:\fakepath\ospg.pdf"
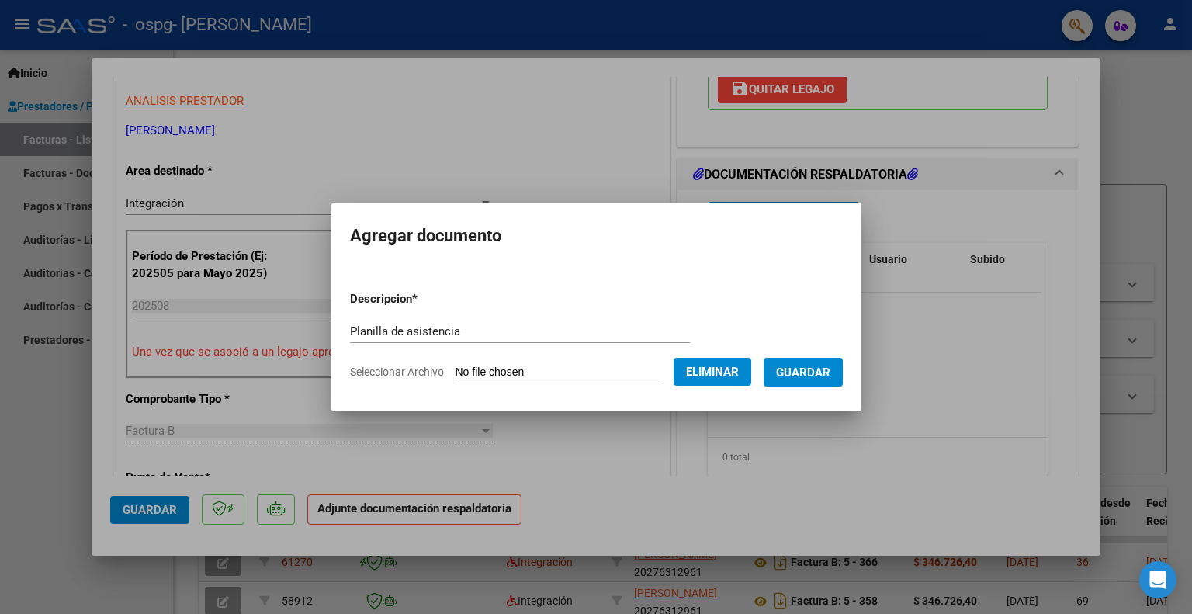
click at [826, 365] on span "Guardar" at bounding box center [803, 372] width 54 height 14
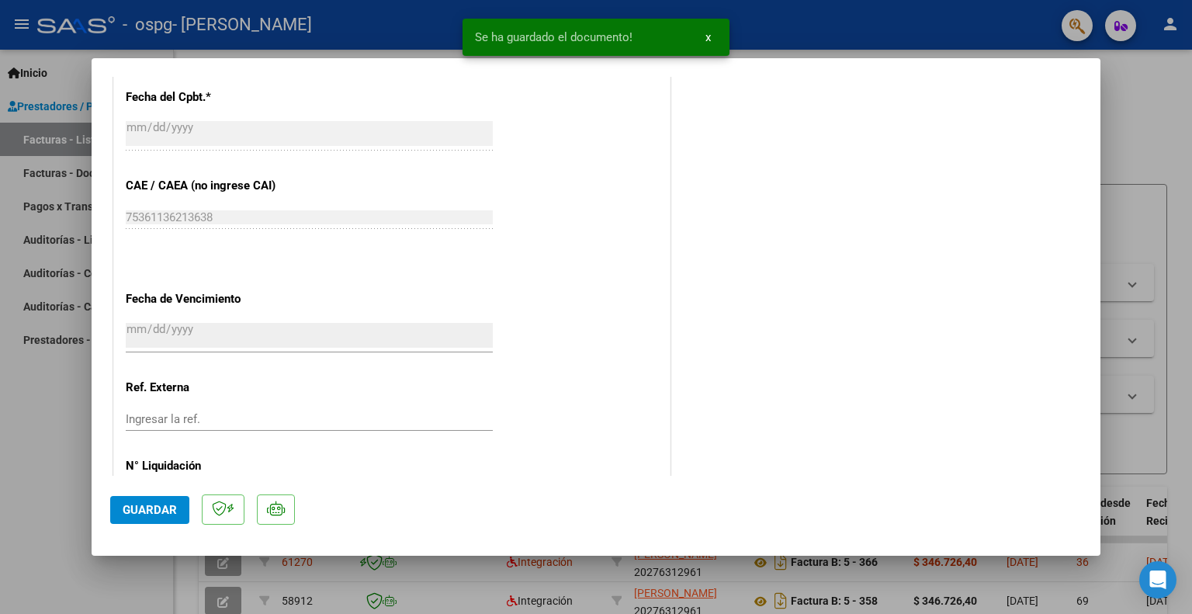
scroll to position [988, 0]
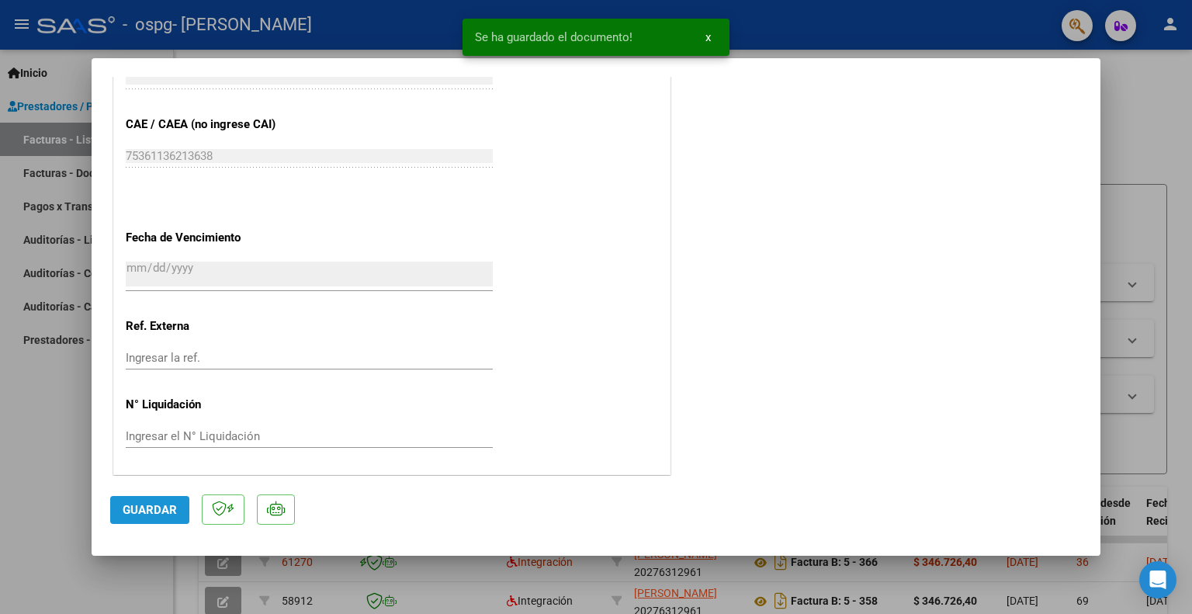
click at [146, 507] on span "Guardar" at bounding box center [150, 510] width 54 height 14
click at [9, 484] on div at bounding box center [596, 307] width 1192 height 614
type input "$ 0,00"
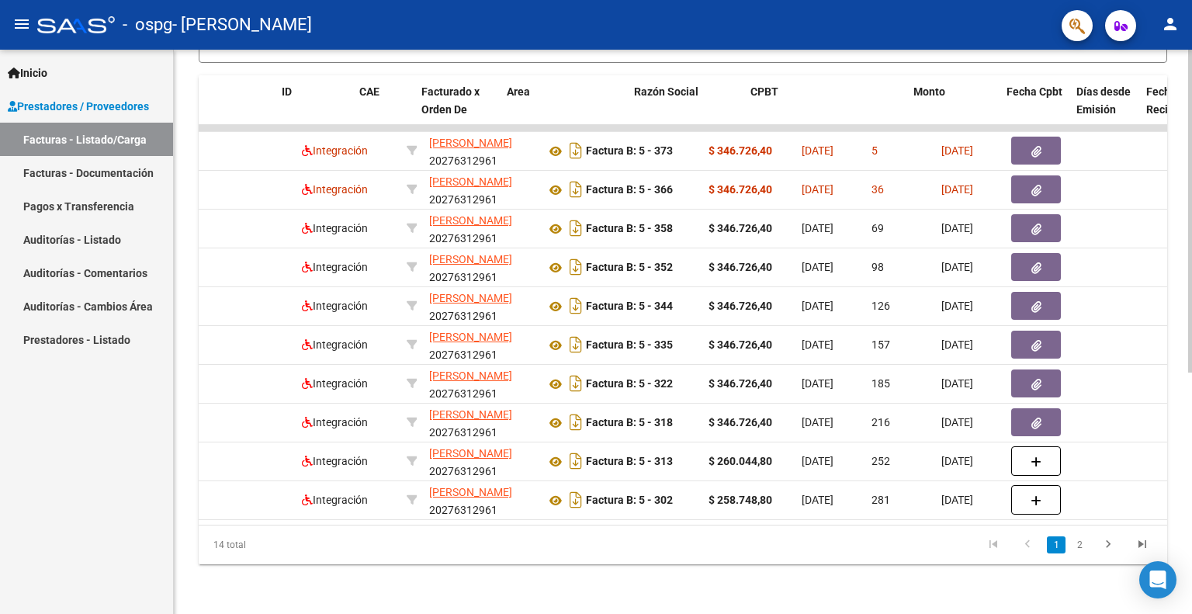
scroll to position [0, 0]
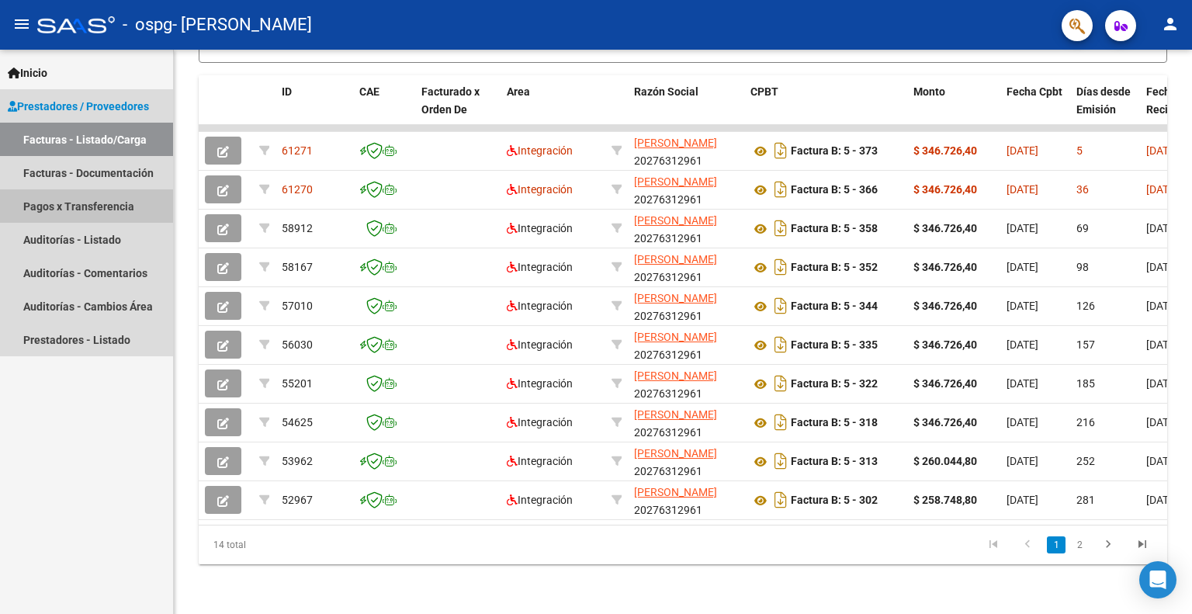
click at [102, 199] on link "Pagos x Transferencia" at bounding box center [86, 205] width 173 height 33
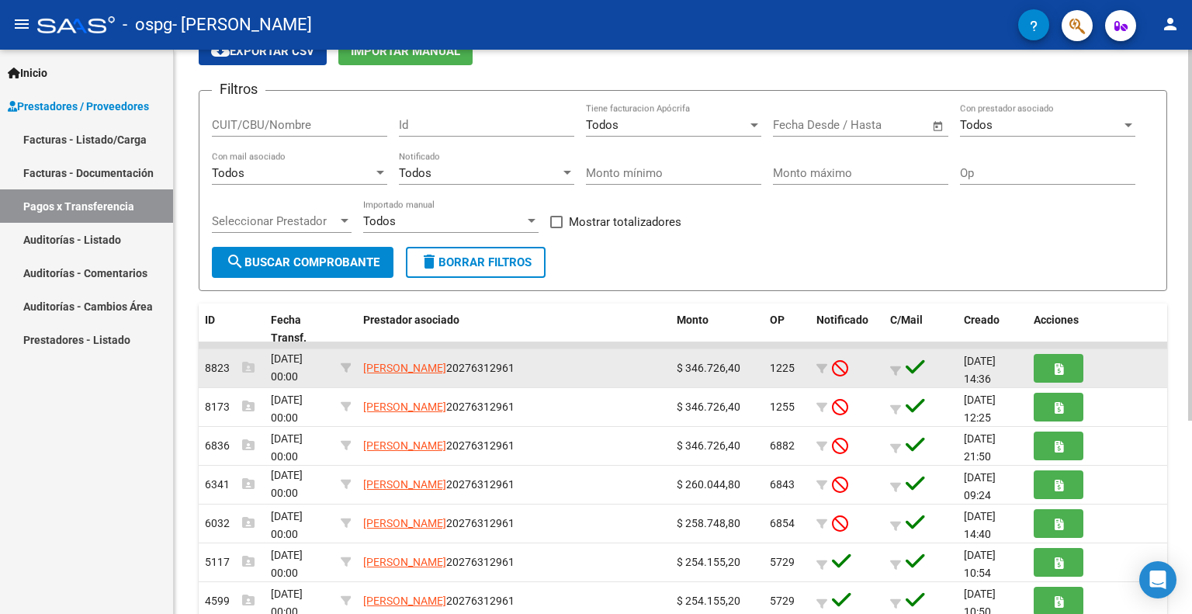
scroll to position [155, 0]
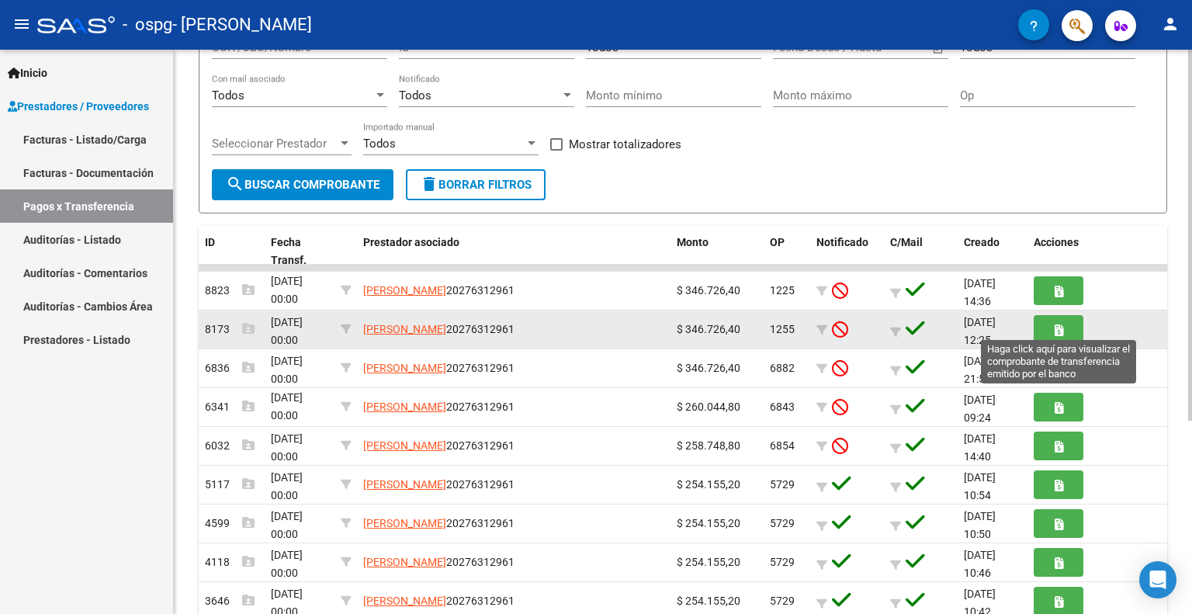
click at [1056, 322] on span "button" at bounding box center [1059, 329] width 9 height 14
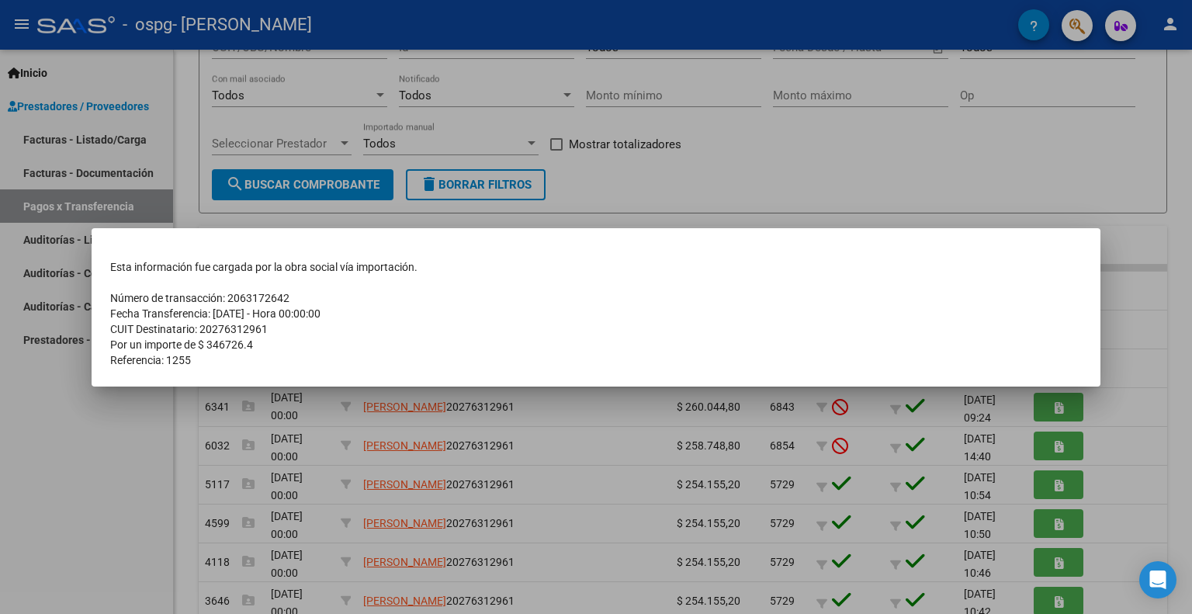
click at [96, 411] on div at bounding box center [596, 307] width 1192 height 614
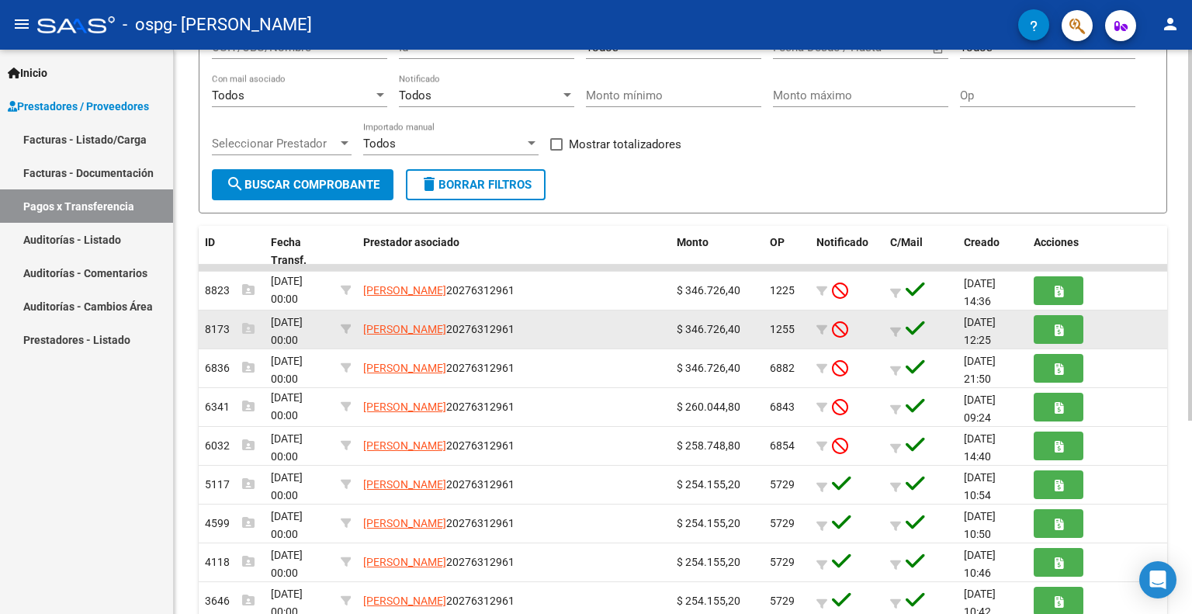
click at [286, 321] on span "[DATE] 00:00" at bounding box center [287, 331] width 32 height 30
click at [295, 326] on span "[DATE] 00:00" at bounding box center [287, 331] width 32 height 30
click at [298, 326] on span "[DATE] 00:00" at bounding box center [287, 331] width 32 height 30
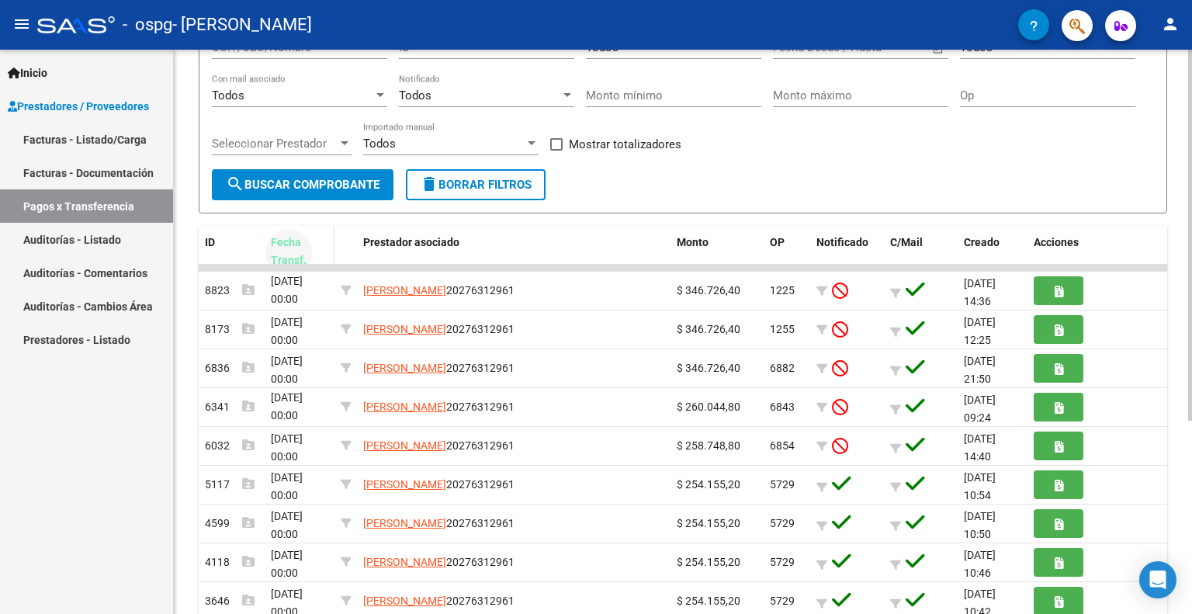
click at [298, 250] on div "Fecha Transf." at bounding box center [299, 252] width 57 height 36
click at [311, 213] on div "PRESTADORES -> Pagos por Transferencia (alt+p) cloud_download Exportar CSV Impo…" at bounding box center [683, 311] width 969 height 785
click at [285, 257] on span "Fecha Transf." at bounding box center [289, 251] width 36 height 30
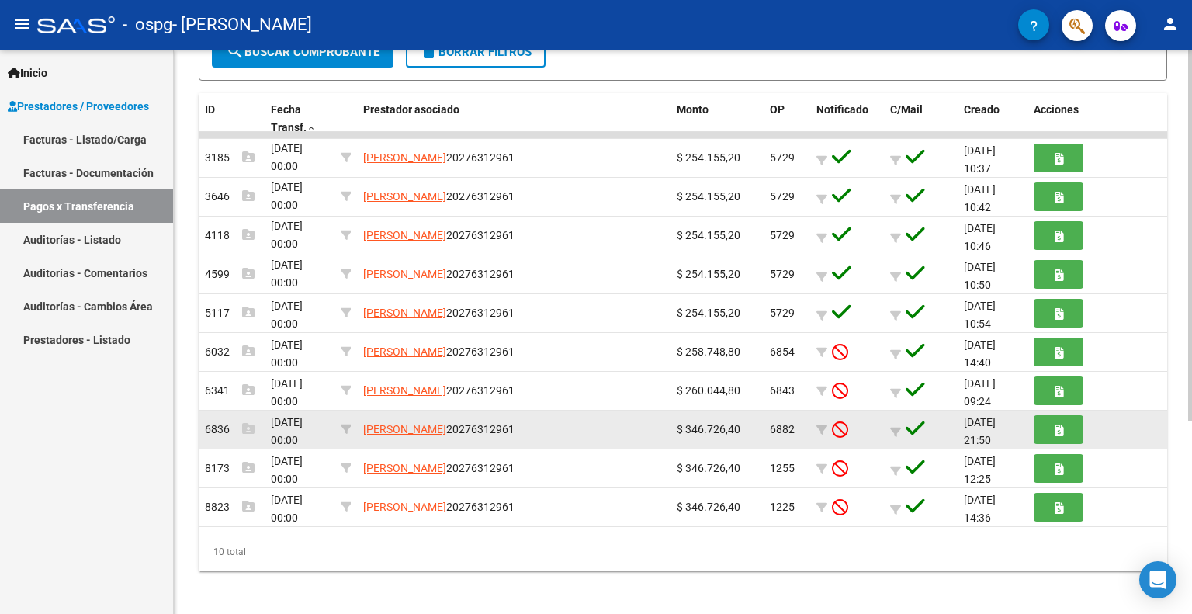
scroll to position [293, 0]
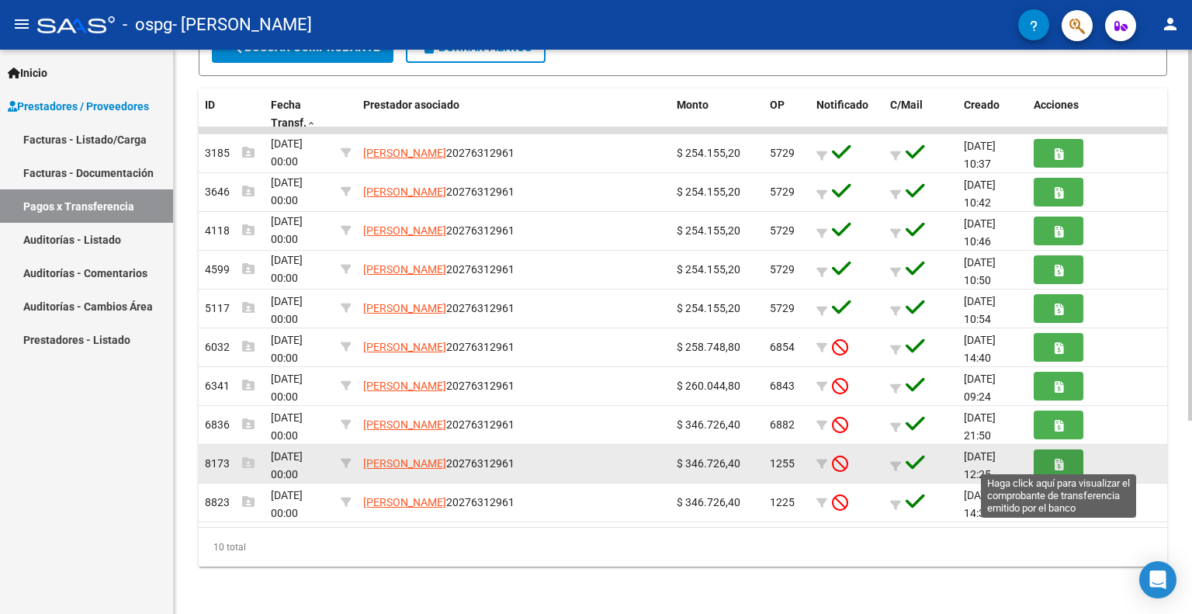
click at [1061, 467] on icon "button" at bounding box center [1059, 465] width 9 height 12
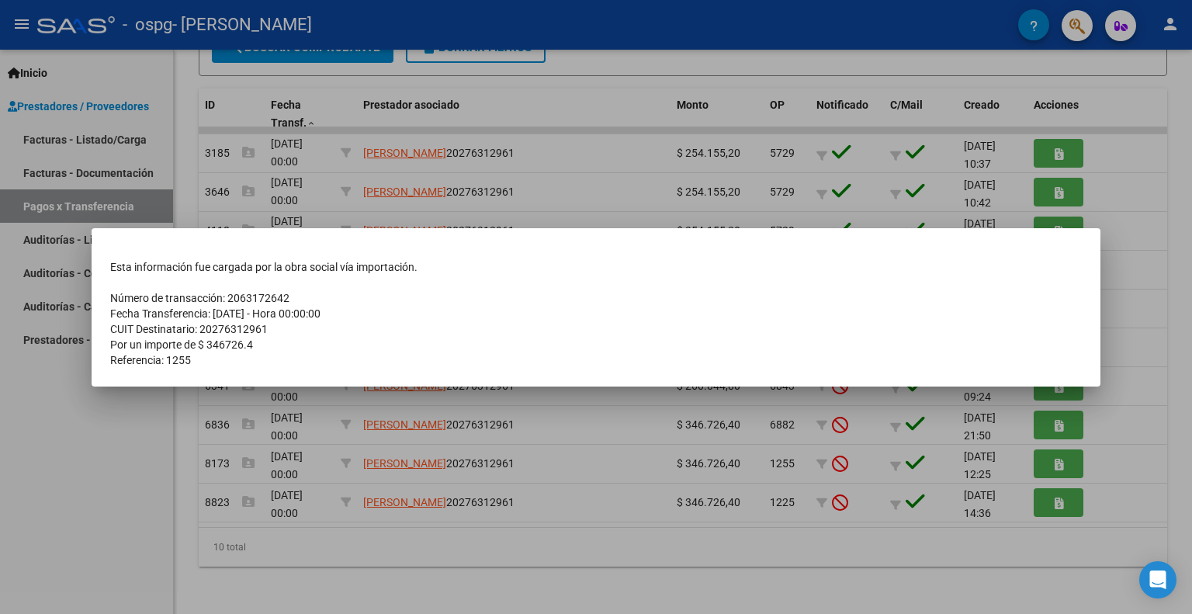
click at [65, 414] on div at bounding box center [596, 307] width 1192 height 614
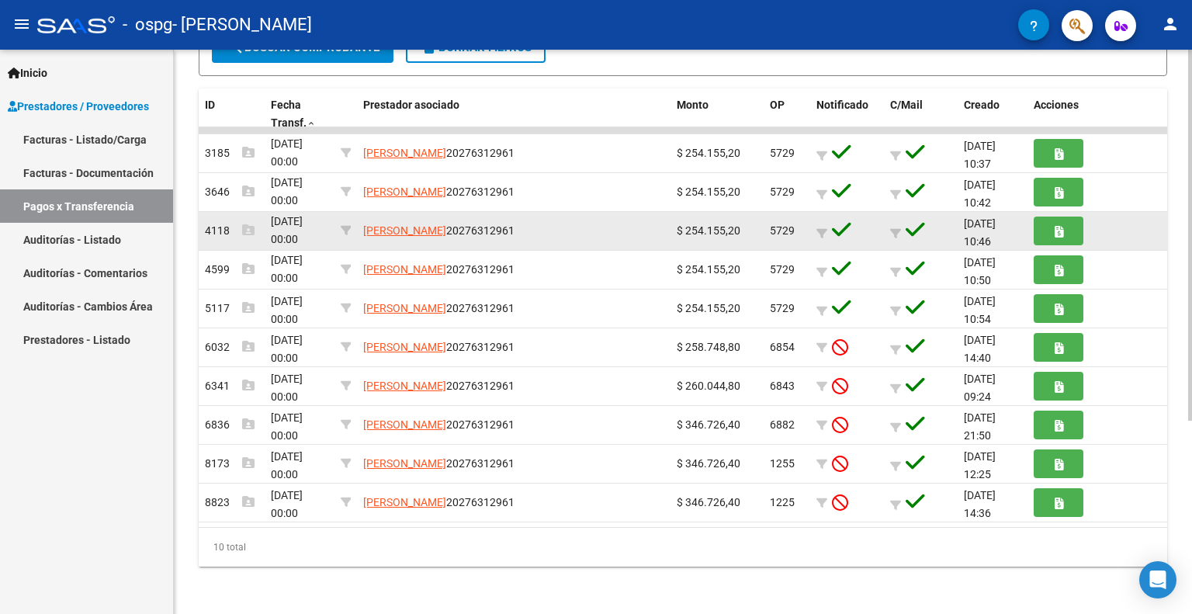
scroll to position [0, 0]
